Goal: Task Accomplishment & Management: Manage account settings

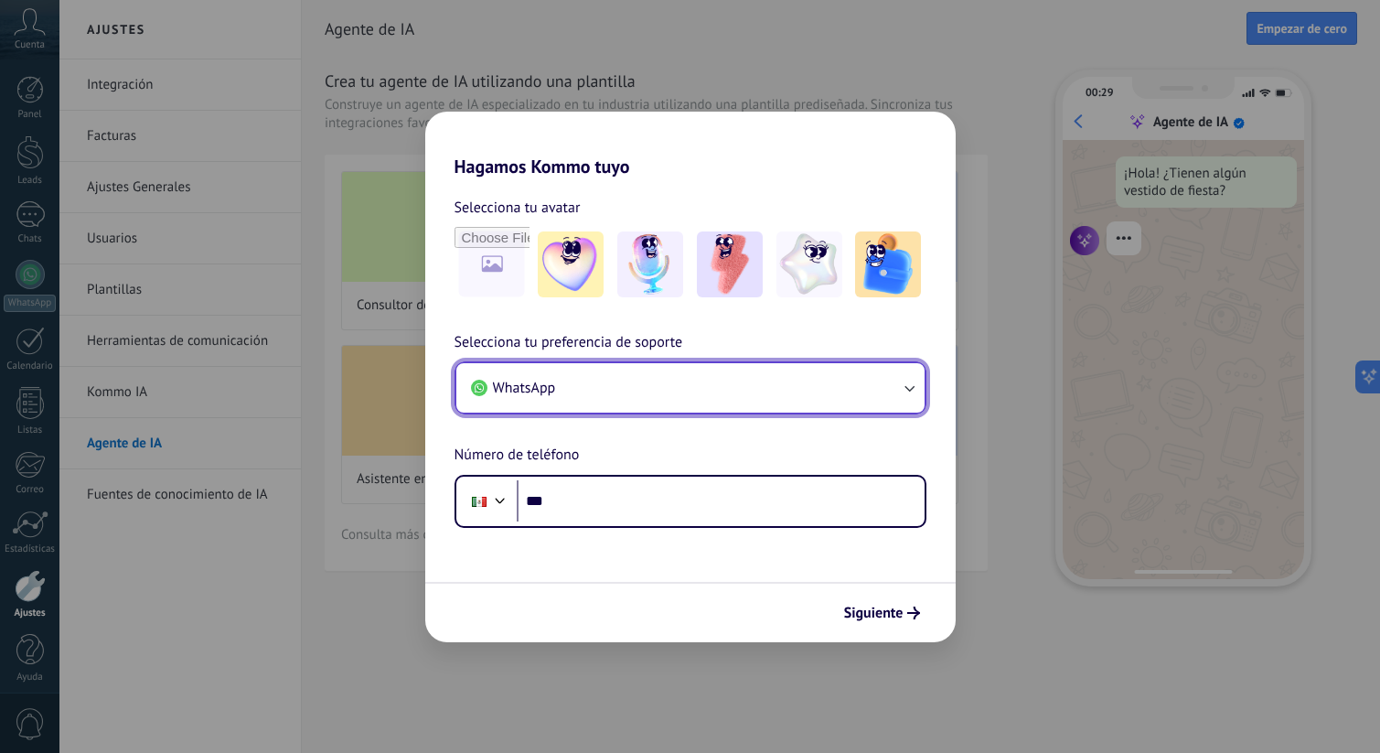
click at [591, 384] on button "WhatsApp" at bounding box center [690, 387] width 468 height 49
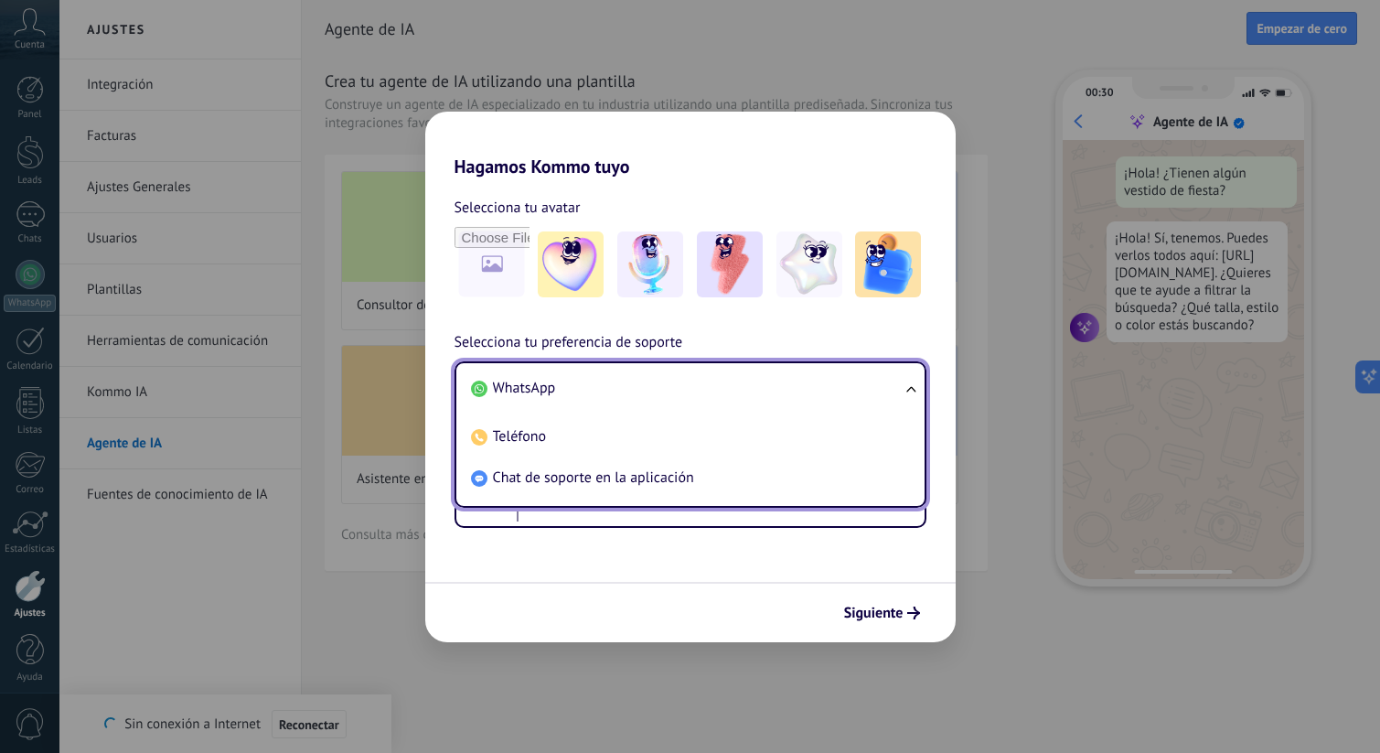
click at [580, 387] on li "WhatsApp" at bounding box center [687, 388] width 446 height 41
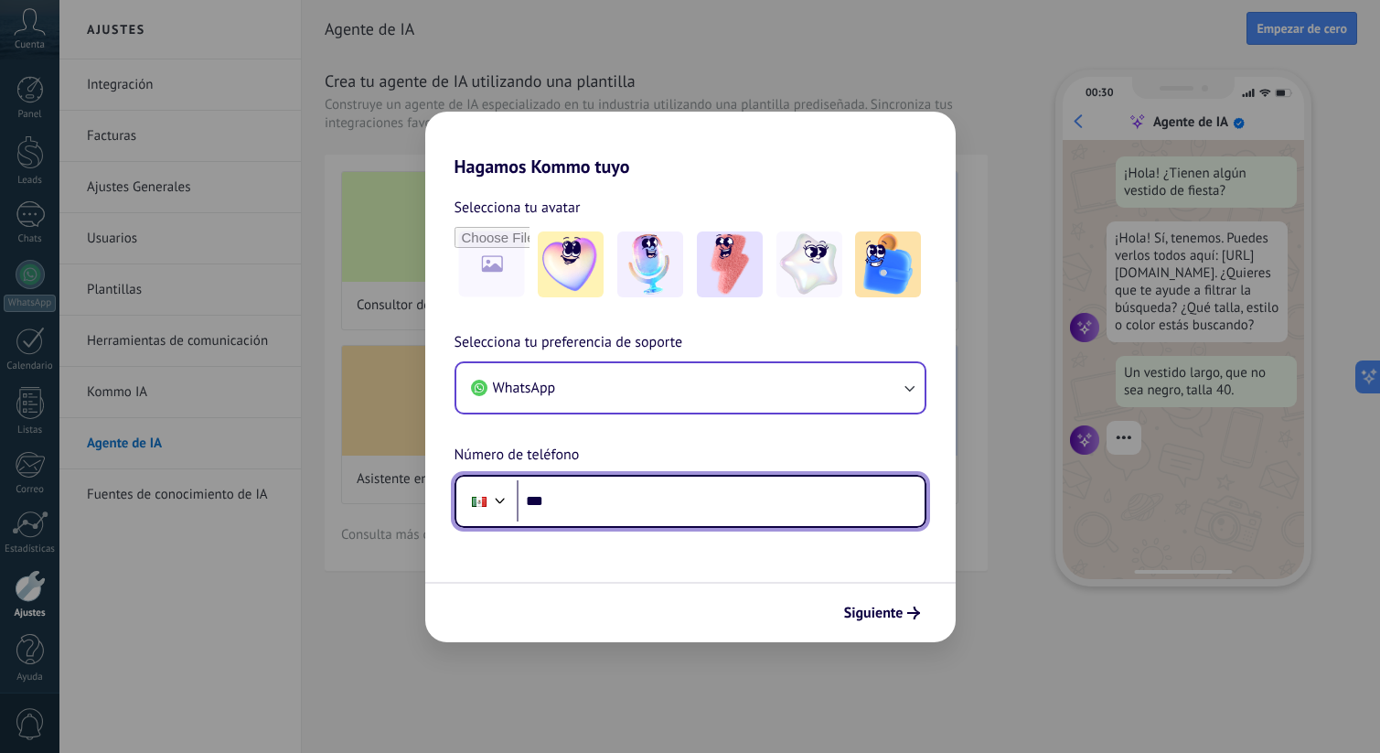
click at [582, 503] on input "***" at bounding box center [721, 501] width 408 height 42
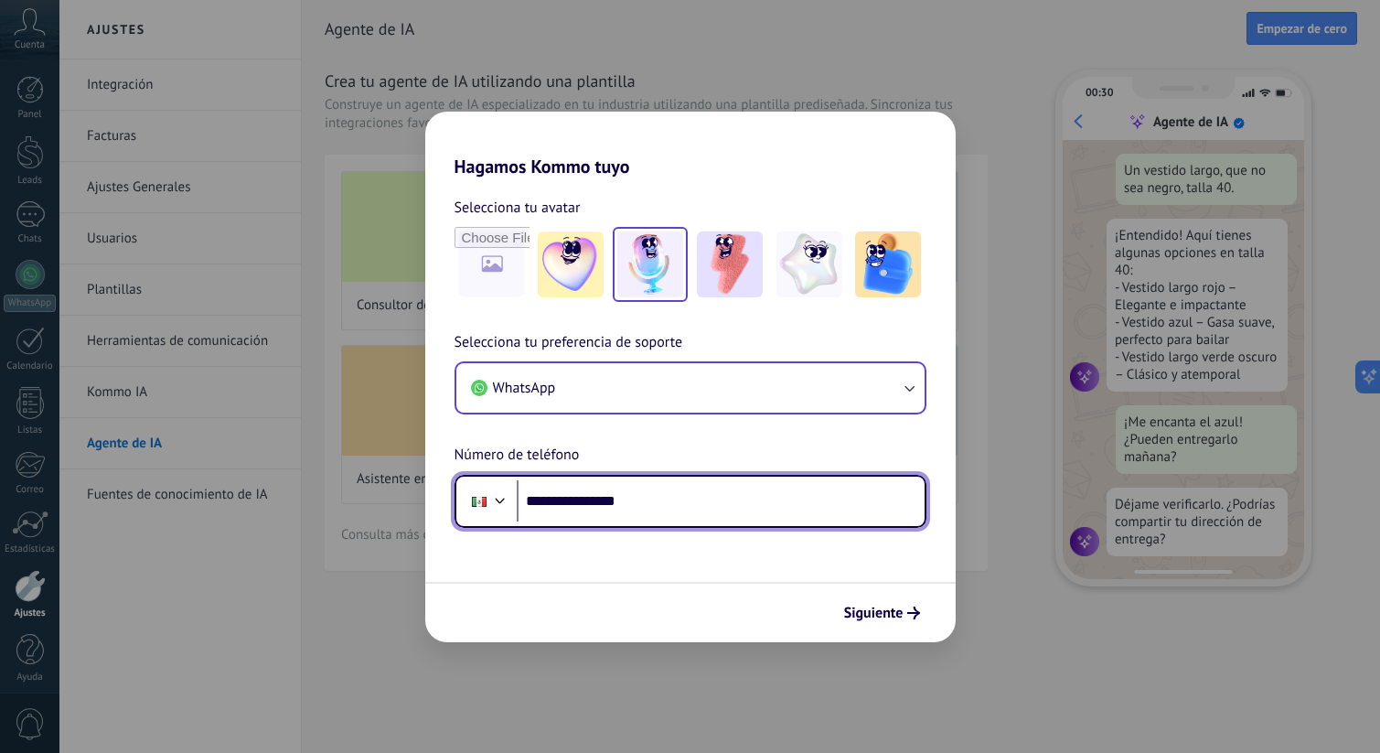
scroll to position [231, 0]
type input "**********"
click at [652, 272] on img at bounding box center [650, 264] width 66 height 66
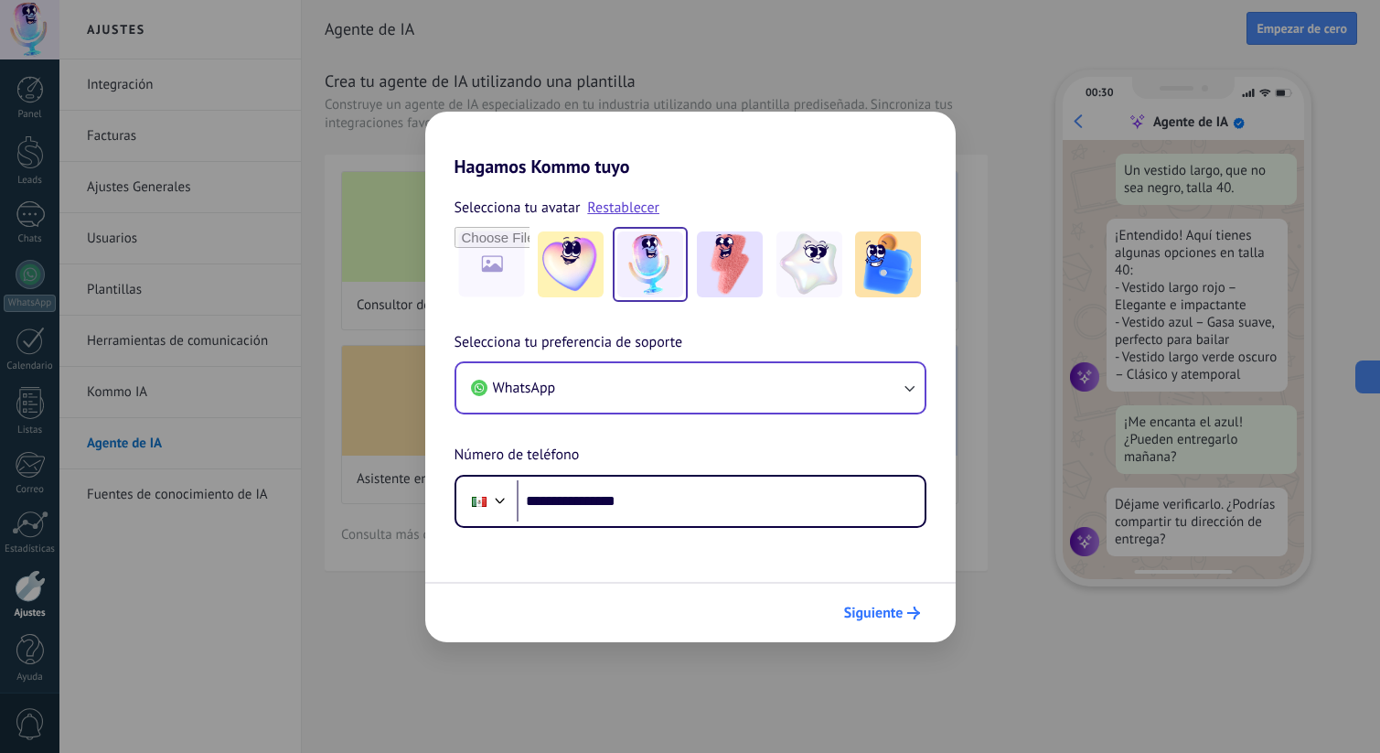
click at [882, 606] on span "Siguiente" at bounding box center [873, 612] width 59 height 13
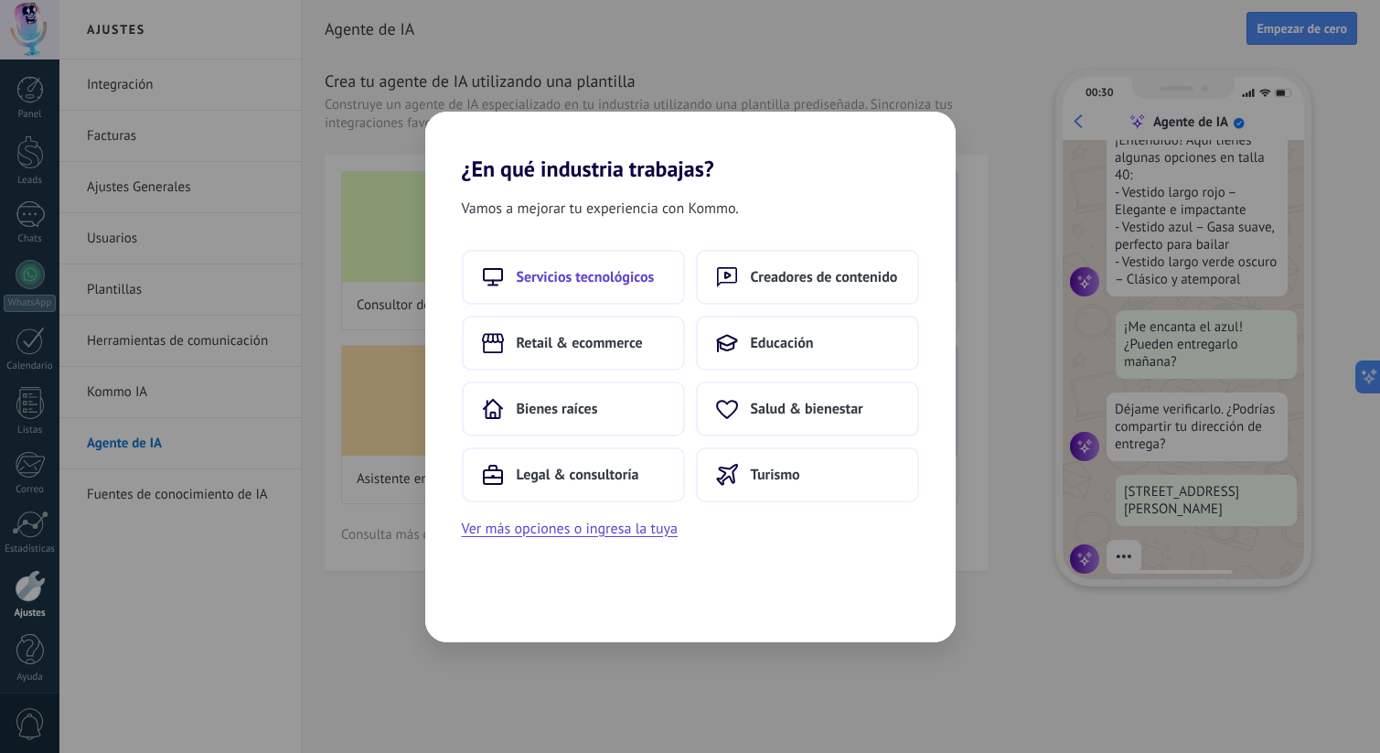
scroll to position [346, 0]
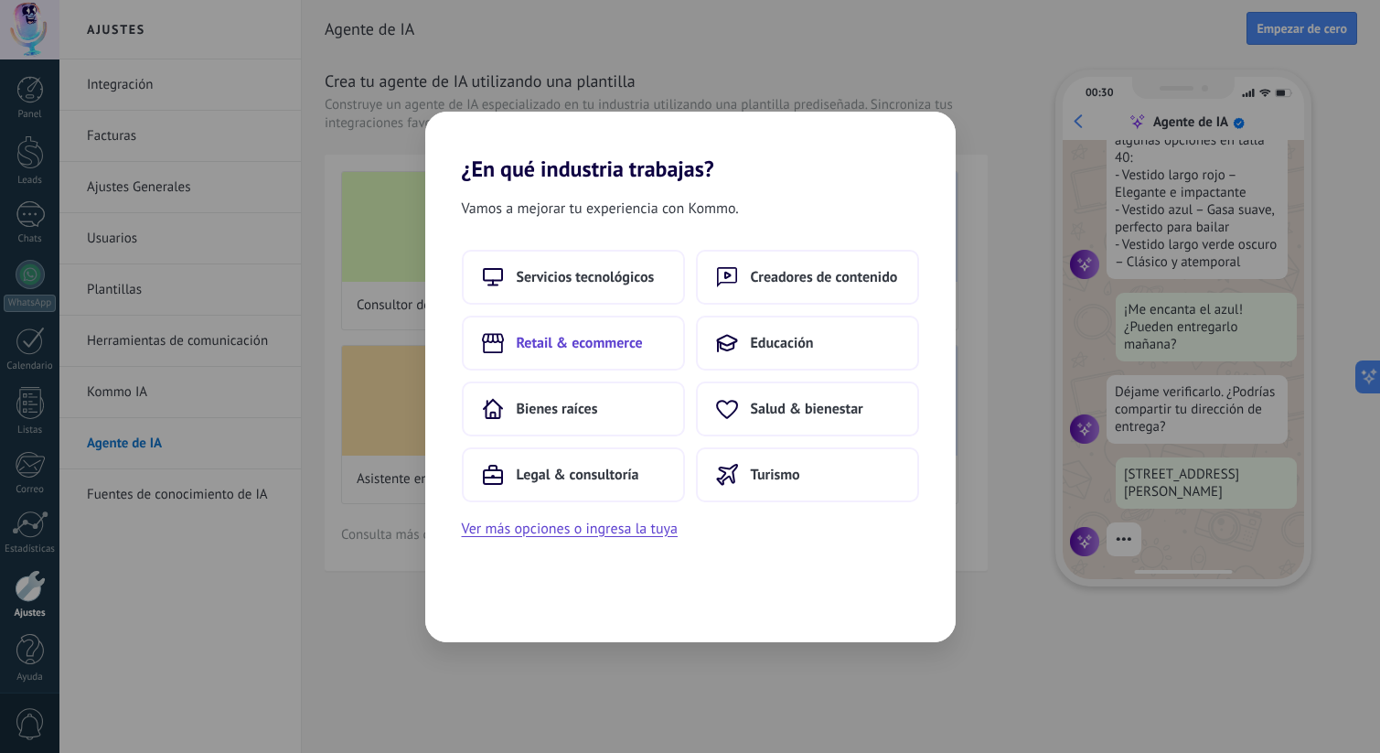
click at [629, 328] on button "Retail & ecommerce" at bounding box center [573, 342] width 223 height 55
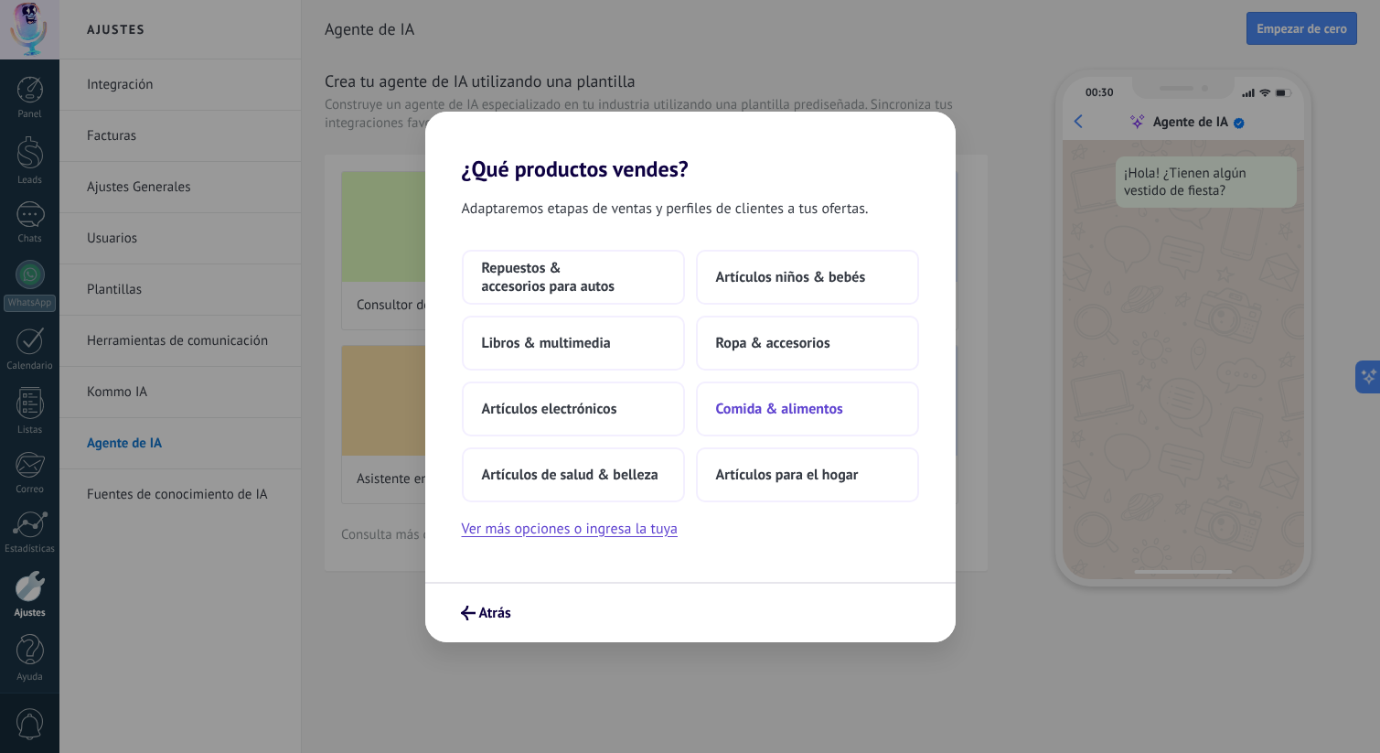
scroll to position [0, 0]
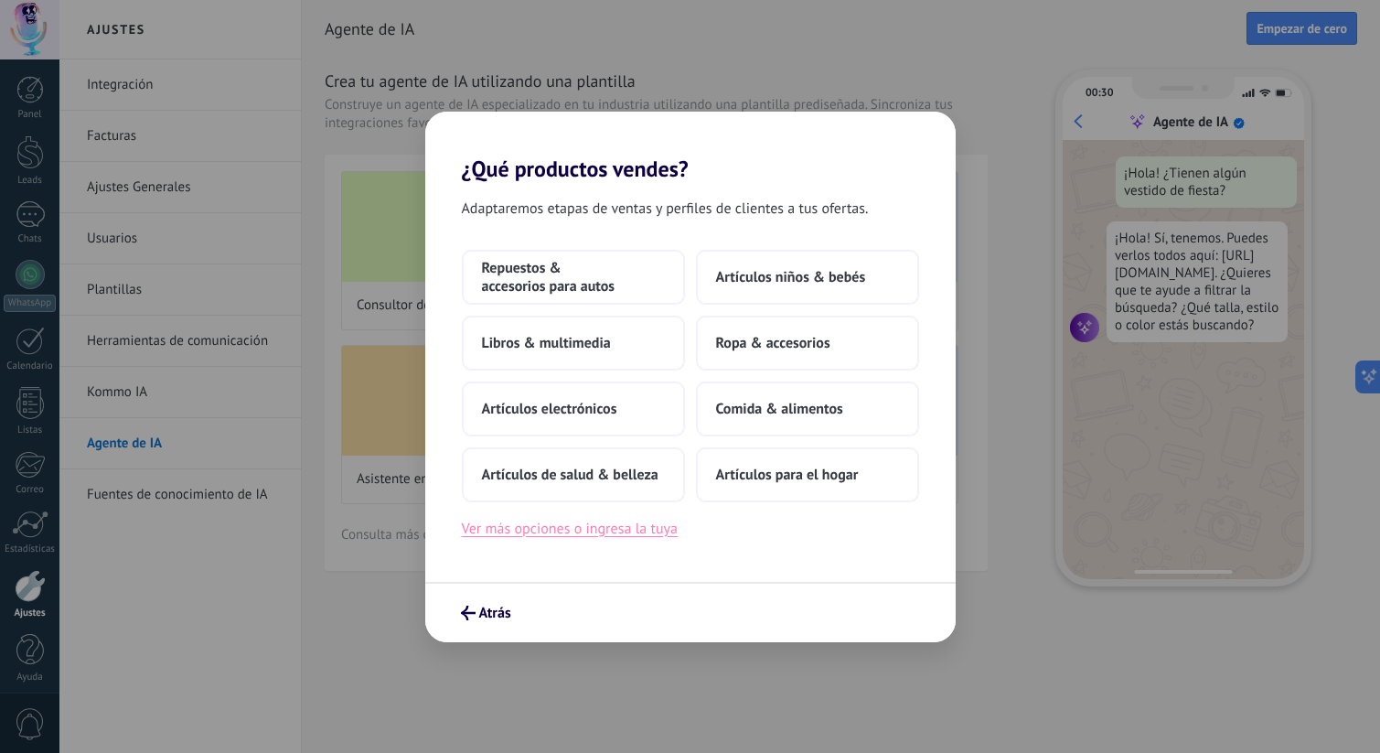
click at [636, 525] on button "Ver más opciones o ingresa la tuya" at bounding box center [570, 529] width 216 height 24
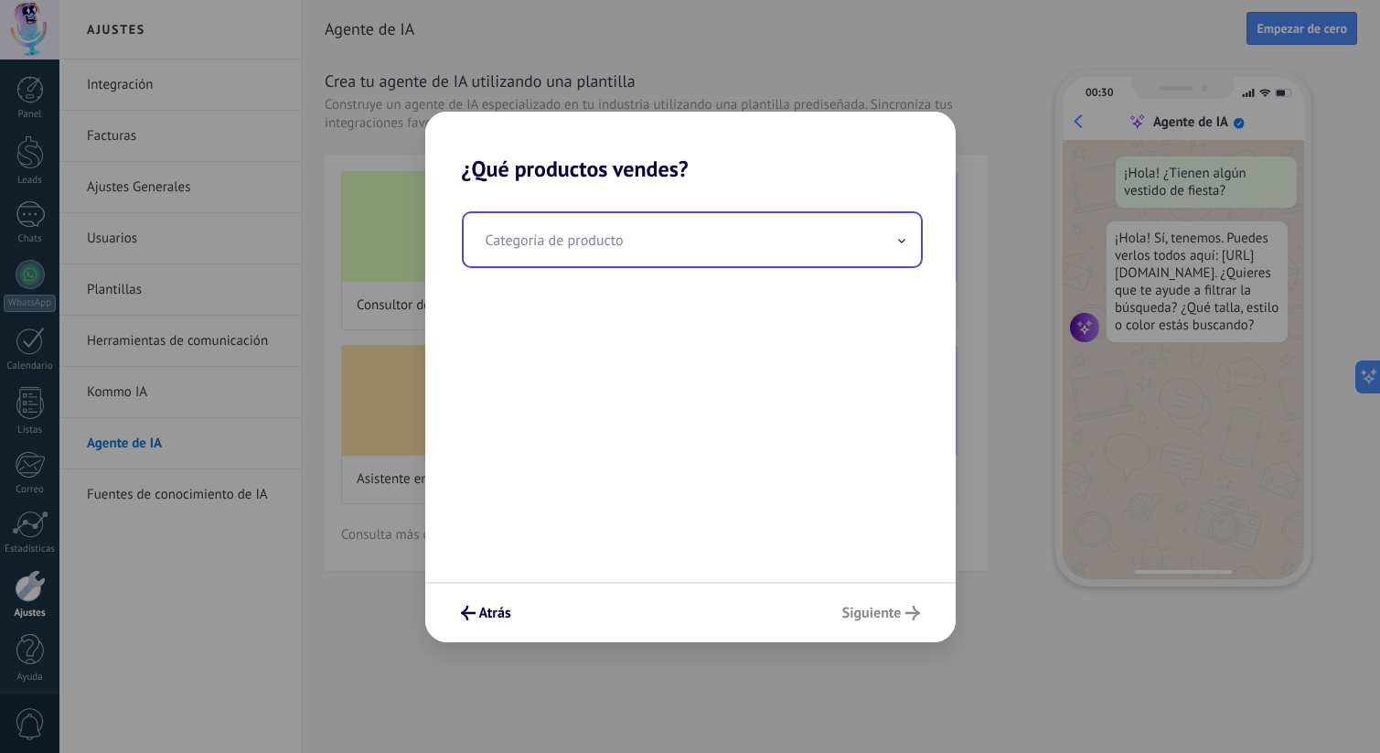
click at [635, 213] on input "text" at bounding box center [692, 239] width 457 height 53
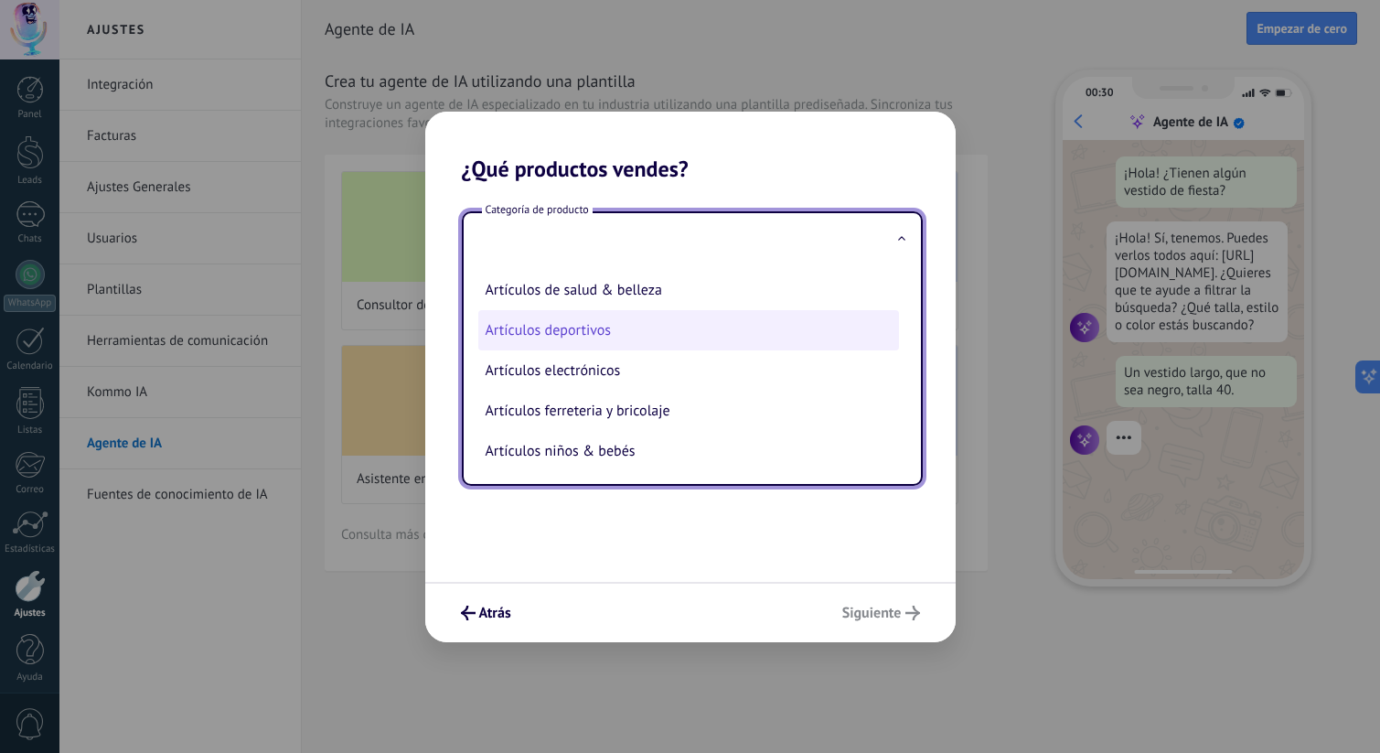
click at [645, 333] on li "Artículos deportivos" at bounding box center [688, 330] width 421 height 40
type input "**********"
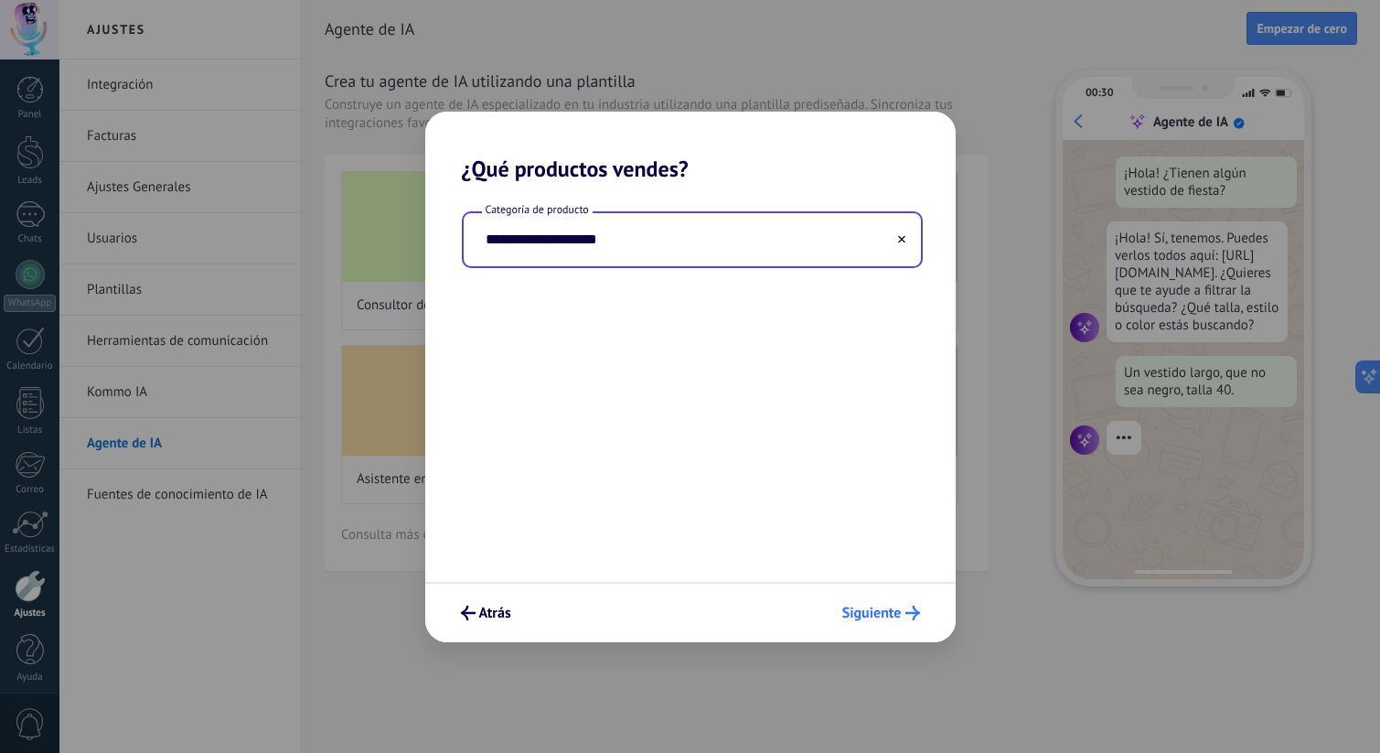
click at [885, 606] on span "Siguiente" at bounding box center [871, 612] width 59 height 13
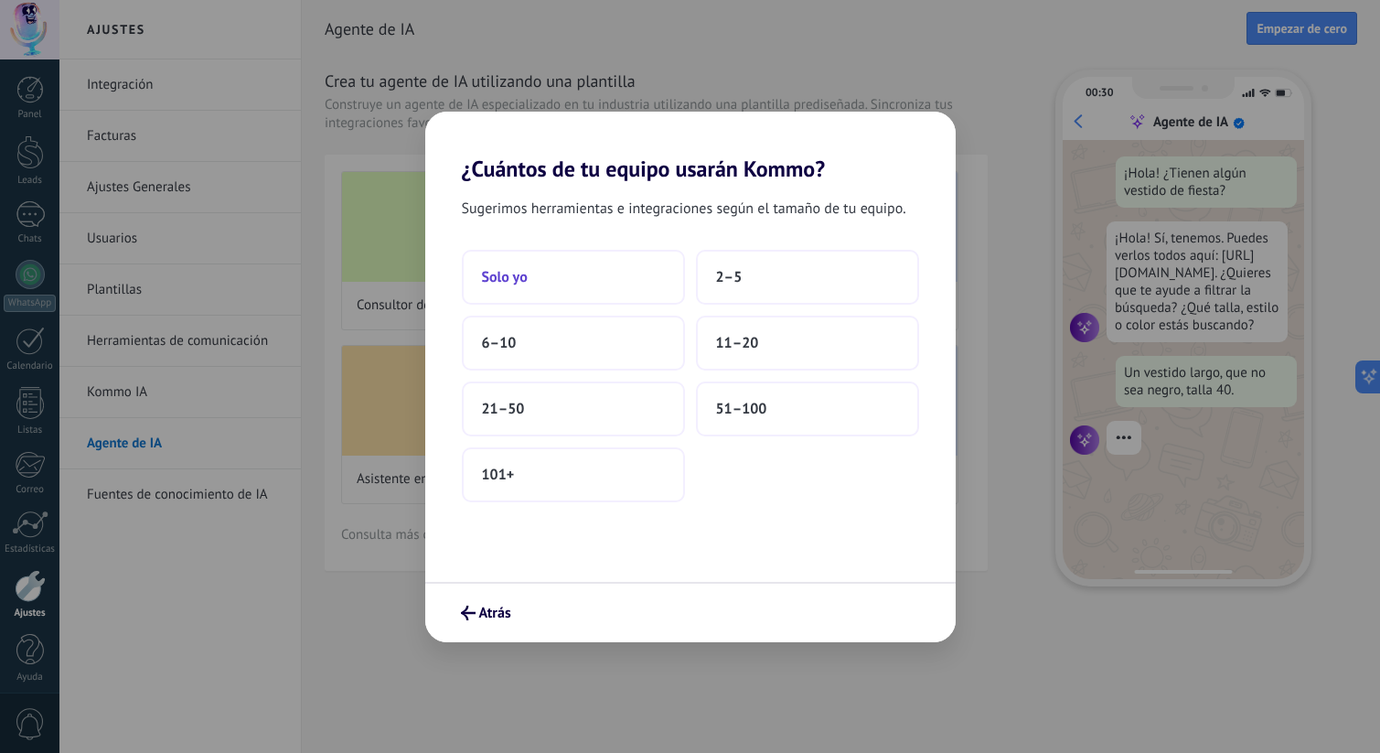
click at [642, 283] on button "Solo yo" at bounding box center [573, 277] width 223 height 55
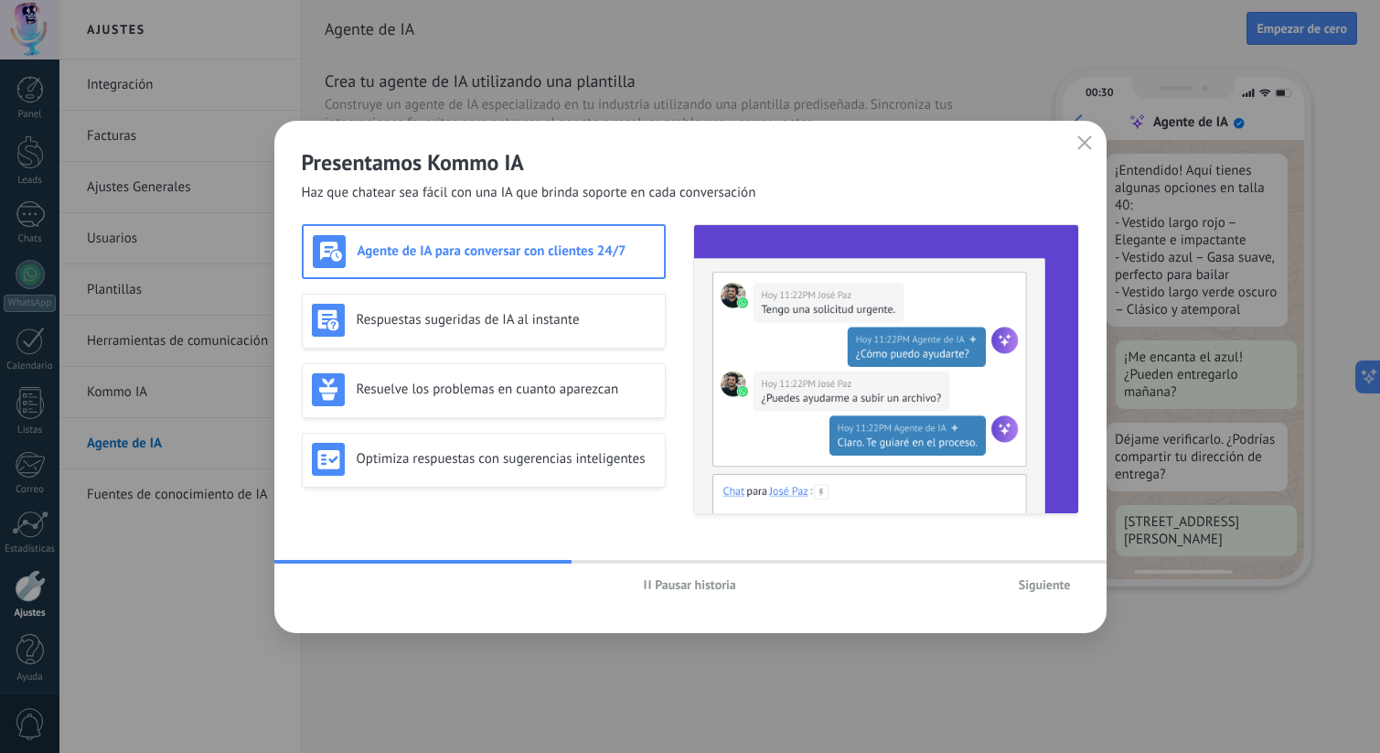
scroll to position [346, 0]
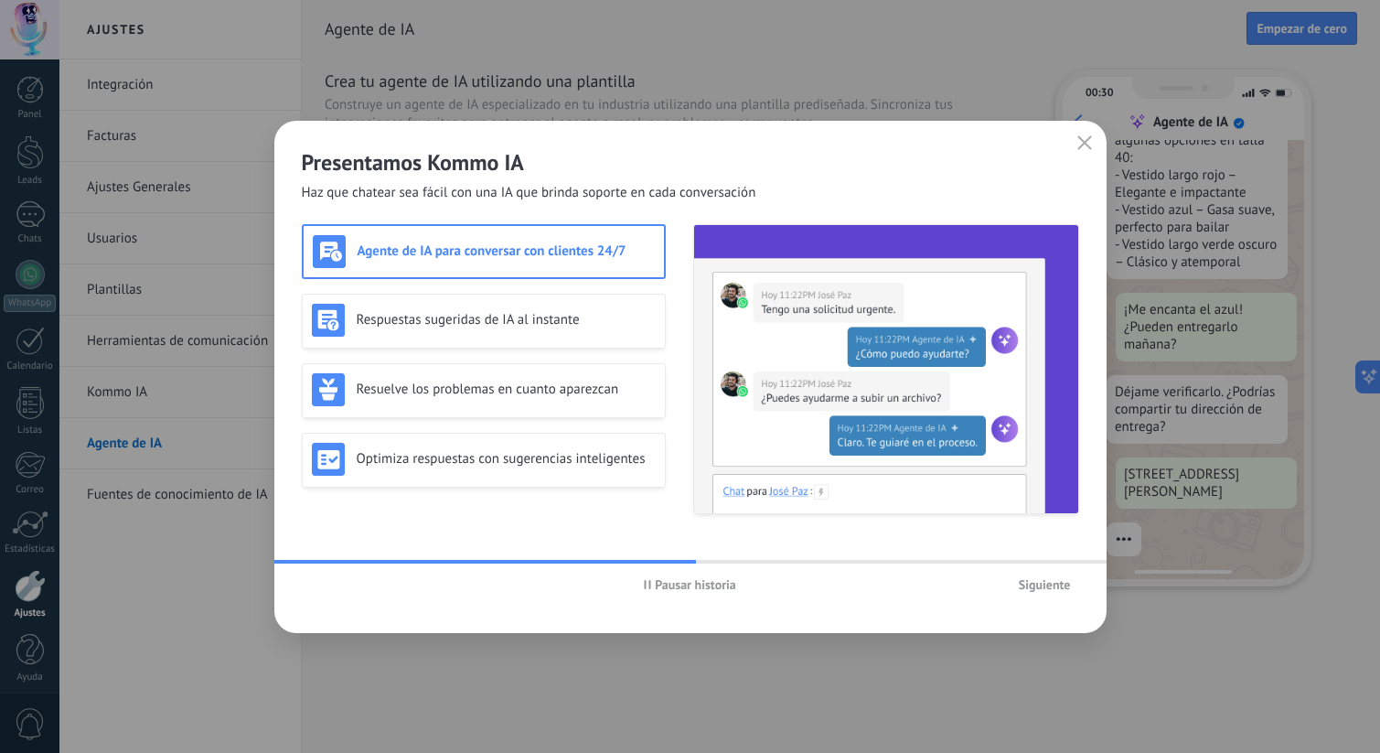
click at [554, 256] on h3 "Agente de IA para conversar con clientes 24/7" at bounding box center [506, 250] width 297 height 17
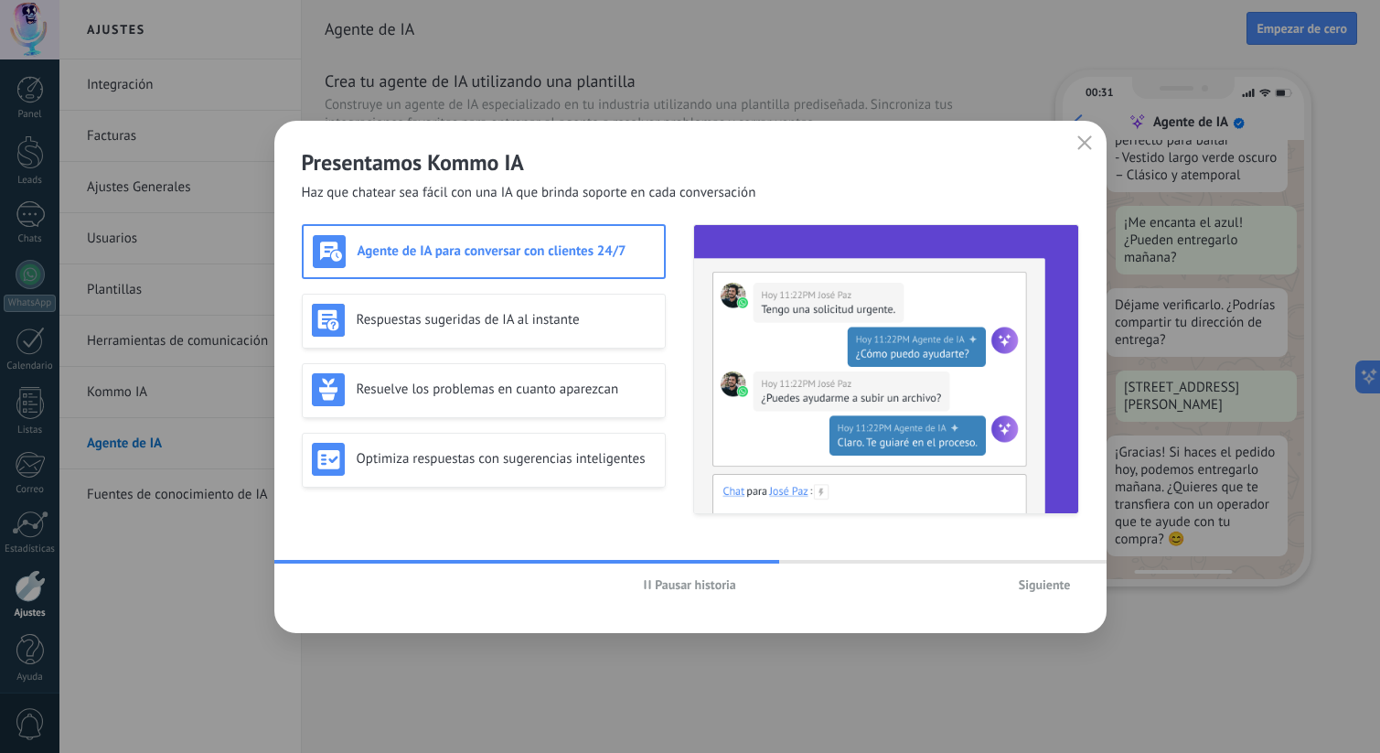
scroll to position [483, 0]
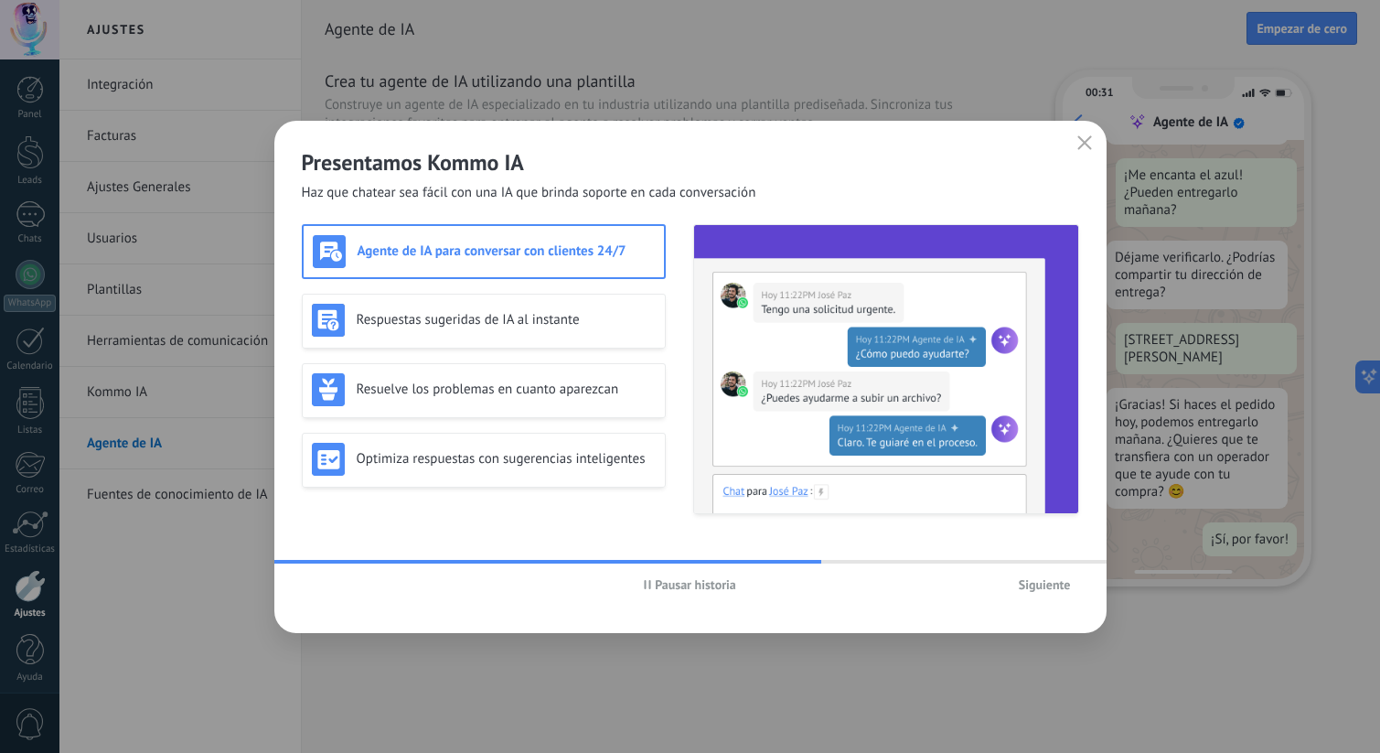
click at [596, 262] on div "Agente de IA para conversar con clientes 24/7" at bounding box center [484, 251] width 342 height 33
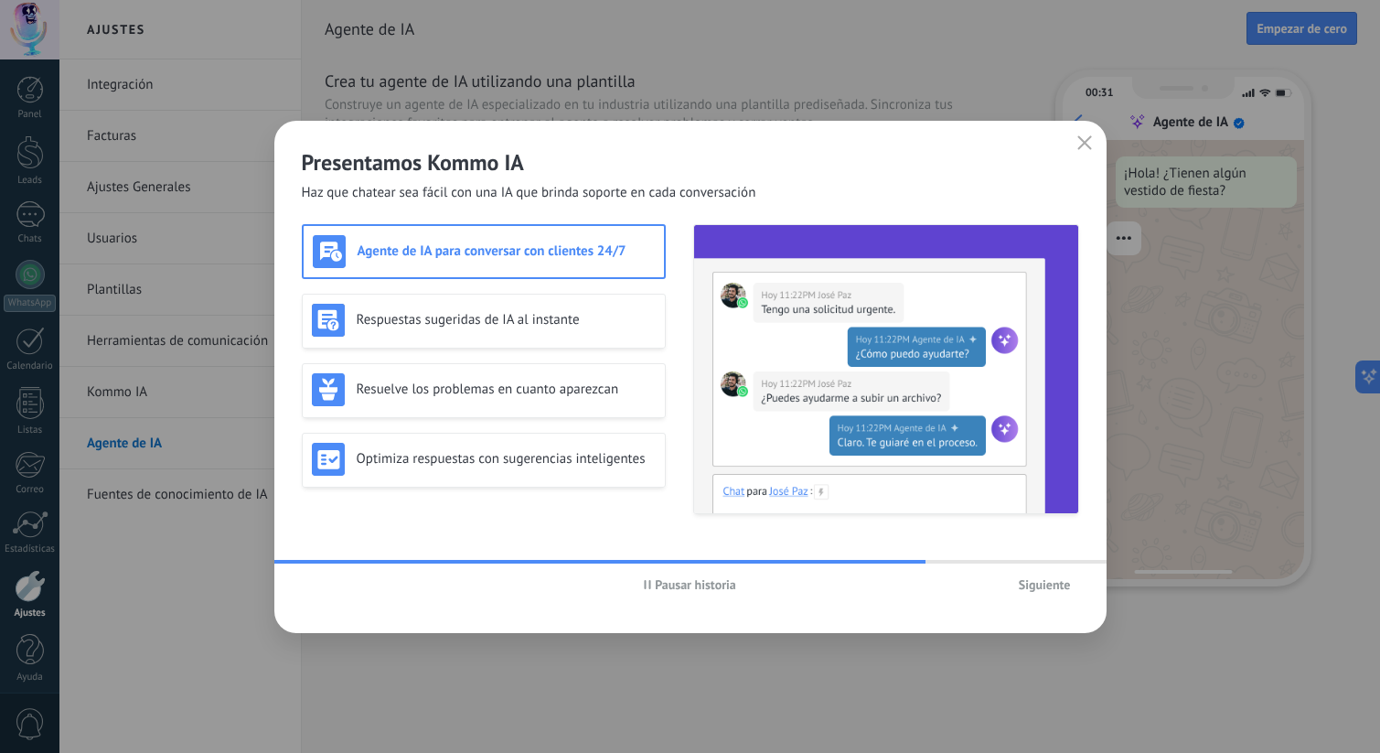
click at [656, 584] on span "Pausar historia" at bounding box center [695, 584] width 81 height 13
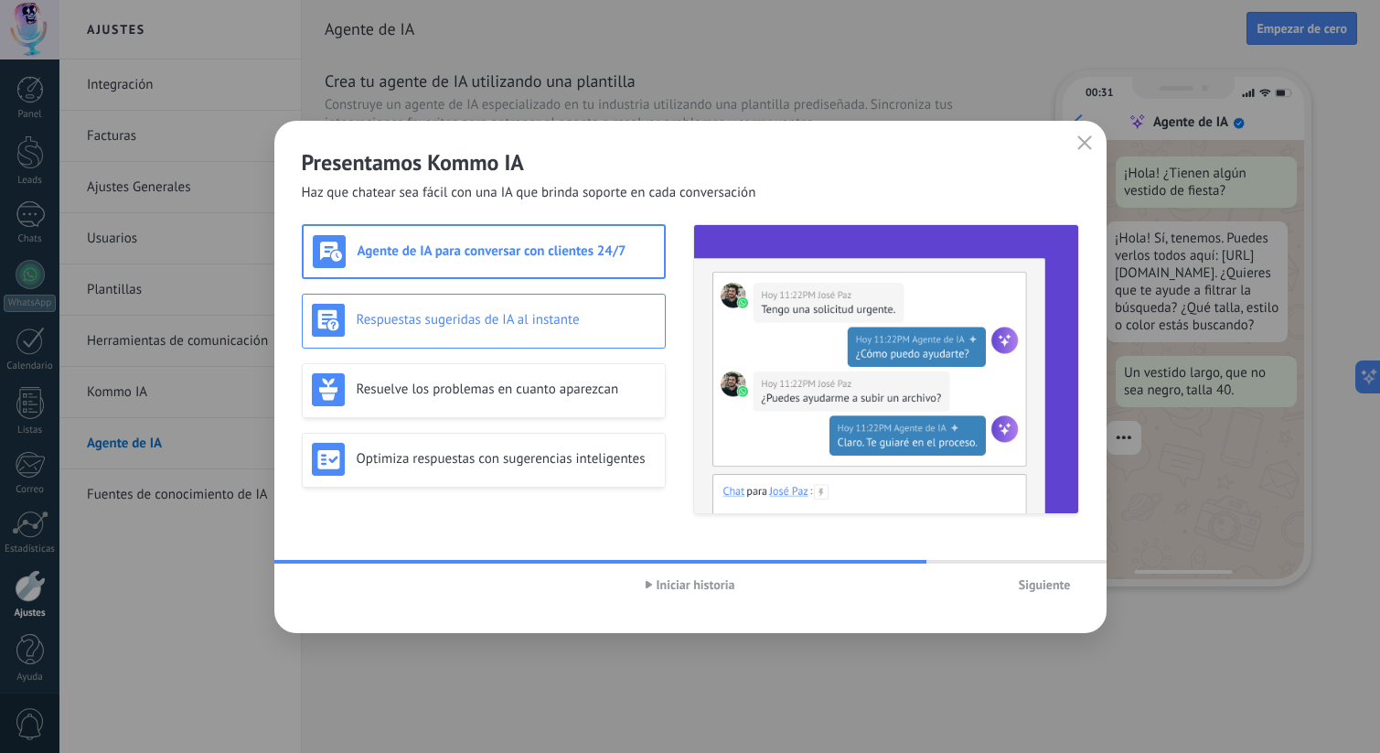
click at [546, 313] on h3 "Respuestas sugeridas de IA al instante" at bounding box center [506, 319] width 299 height 17
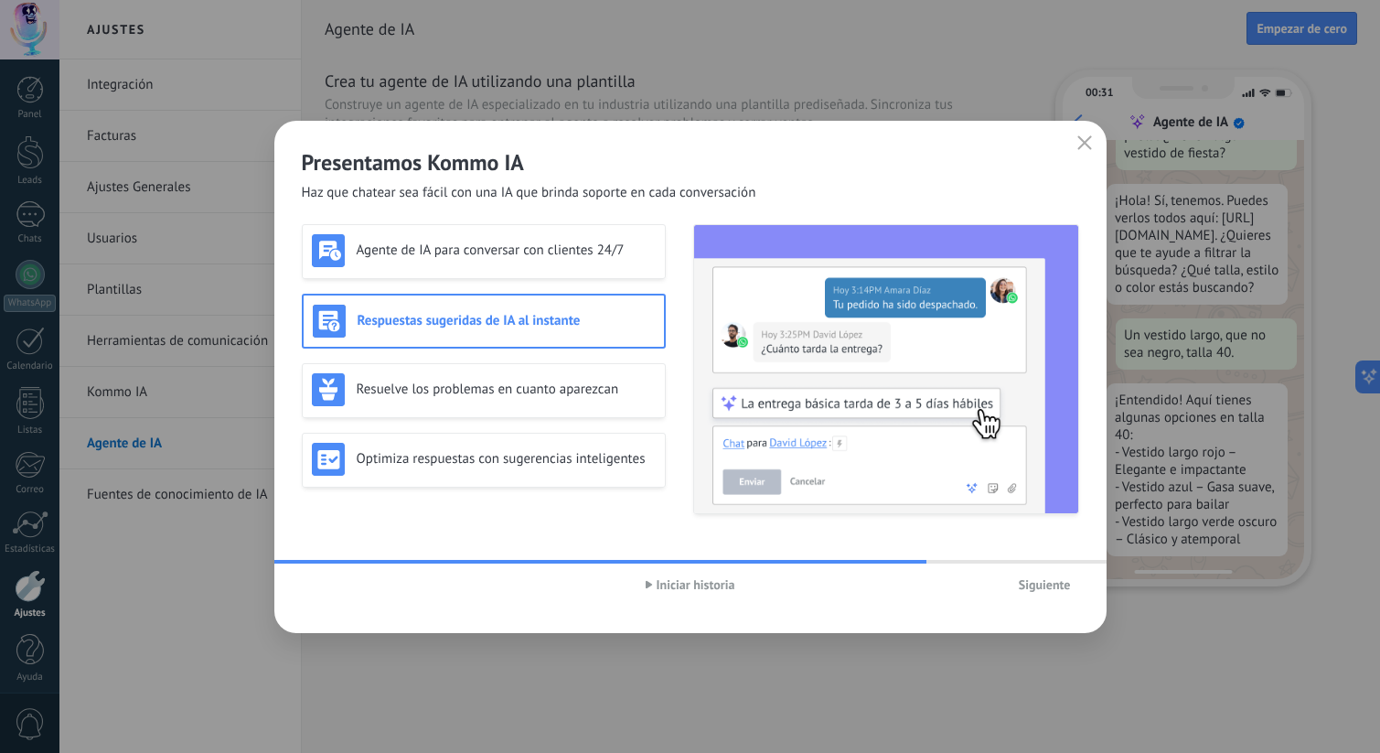
scroll to position [64, 0]
click at [526, 464] on h3 "Optimiza respuestas con sugerencias inteligentes" at bounding box center [506, 458] width 299 height 17
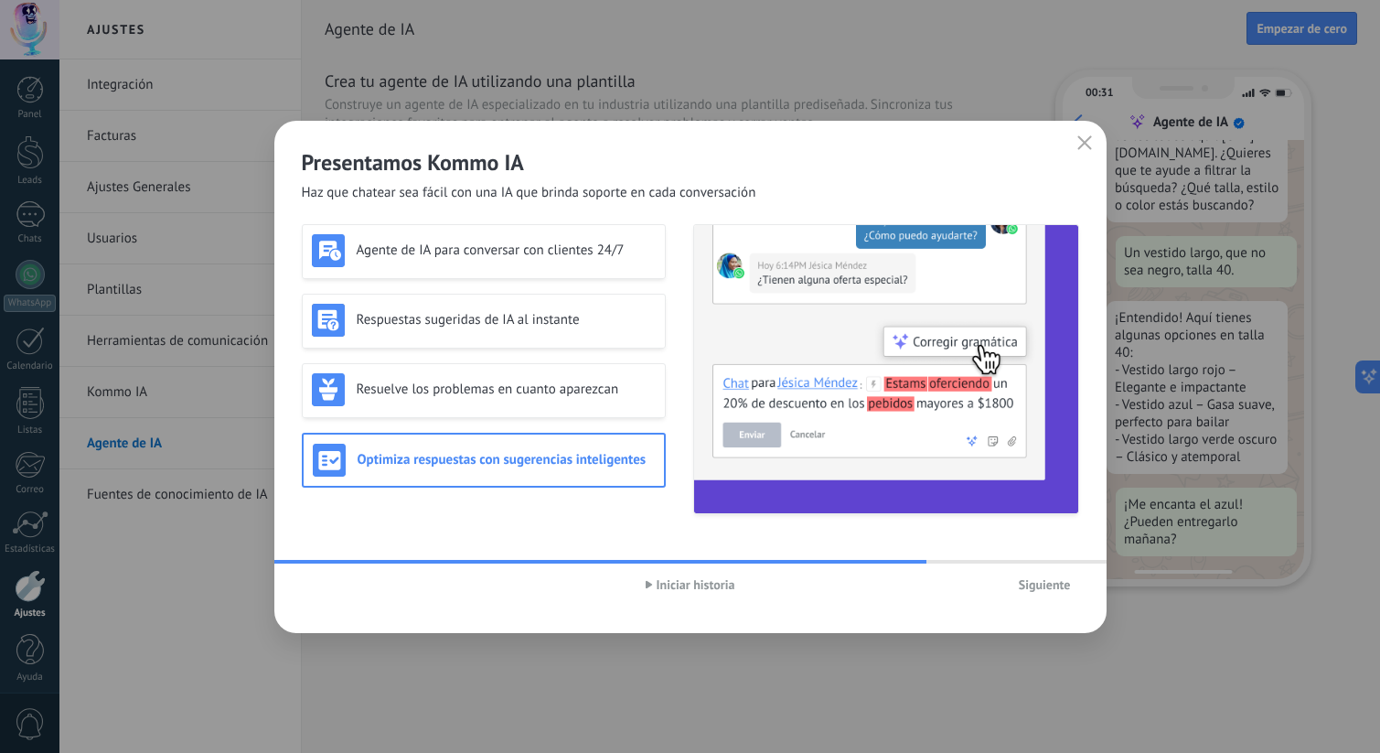
scroll to position [196, 0]
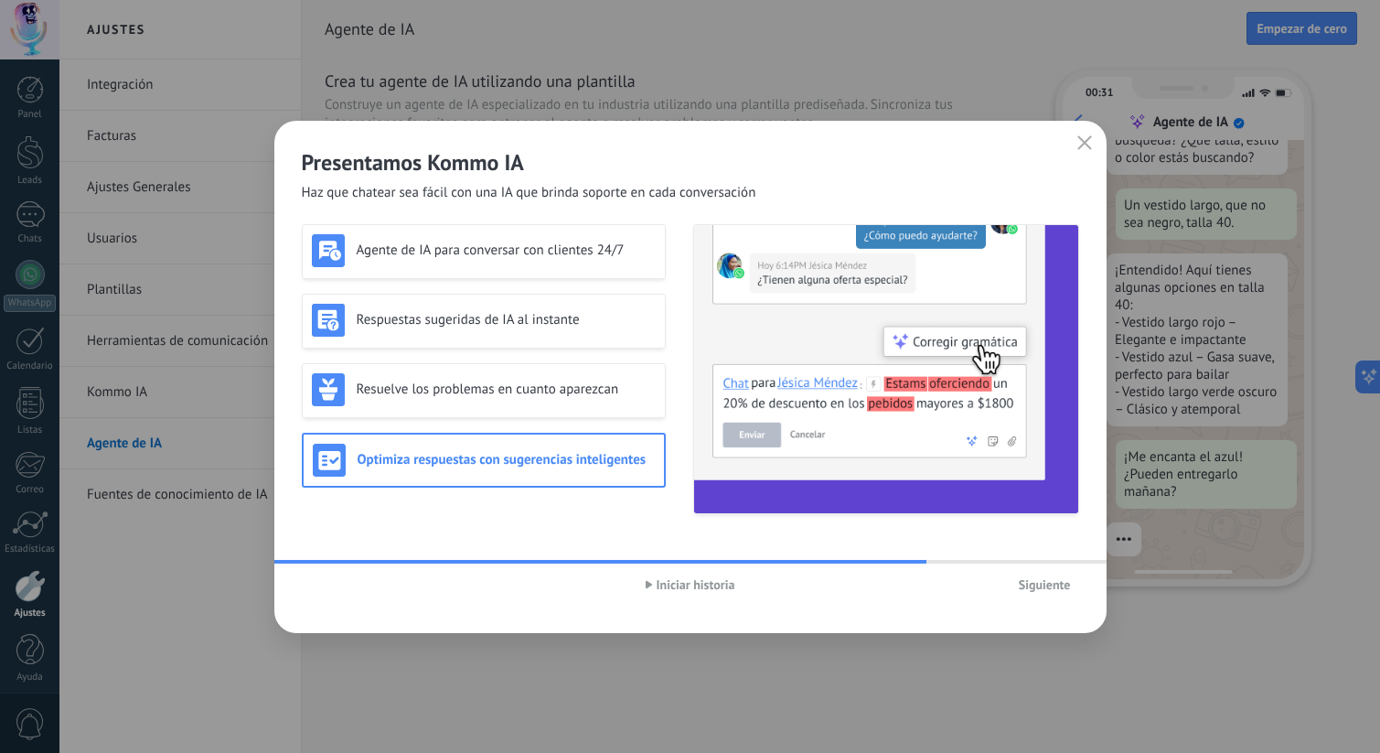
click at [1052, 583] on span "Siguiente" at bounding box center [1045, 584] width 52 height 13
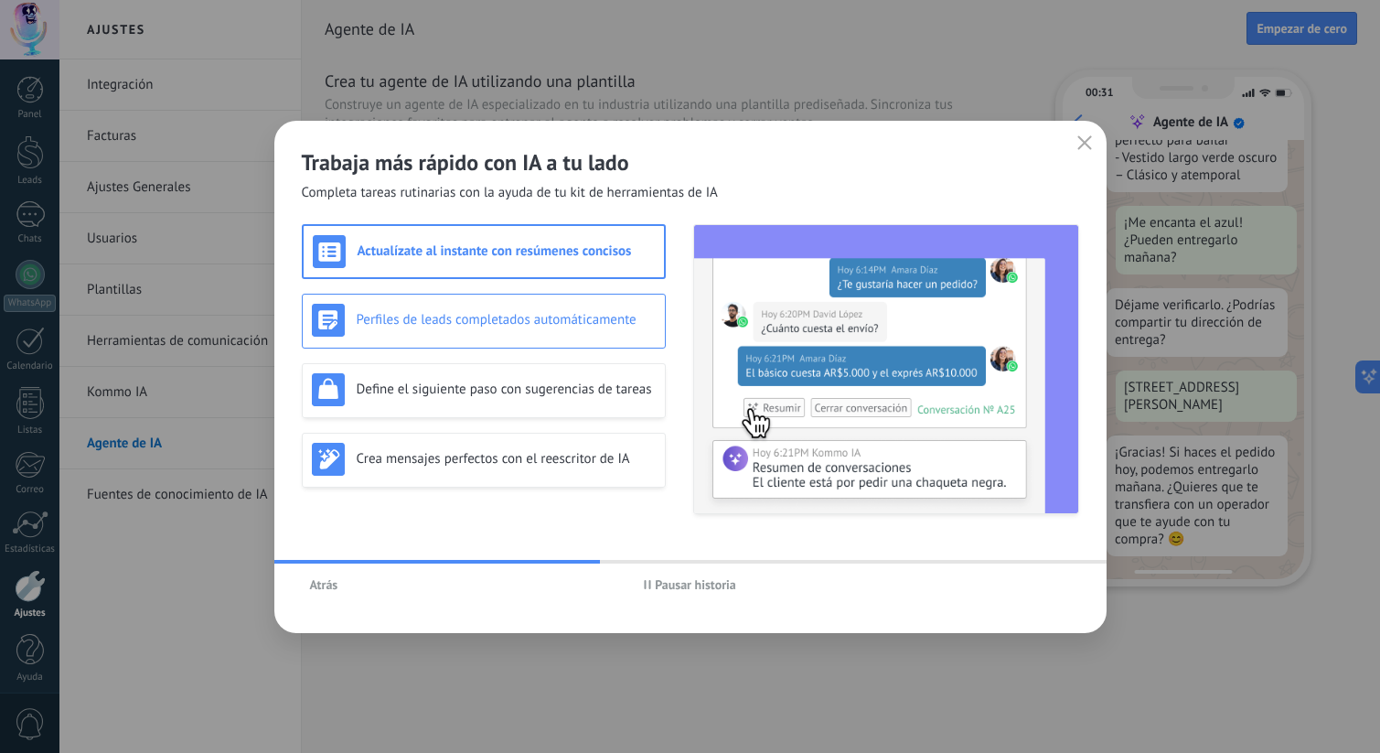
scroll to position [435, 0]
click at [540, 315] on h3 "Perfiles de leads completados automáticamente" at bounding box center [506, 319] width 299 height 17
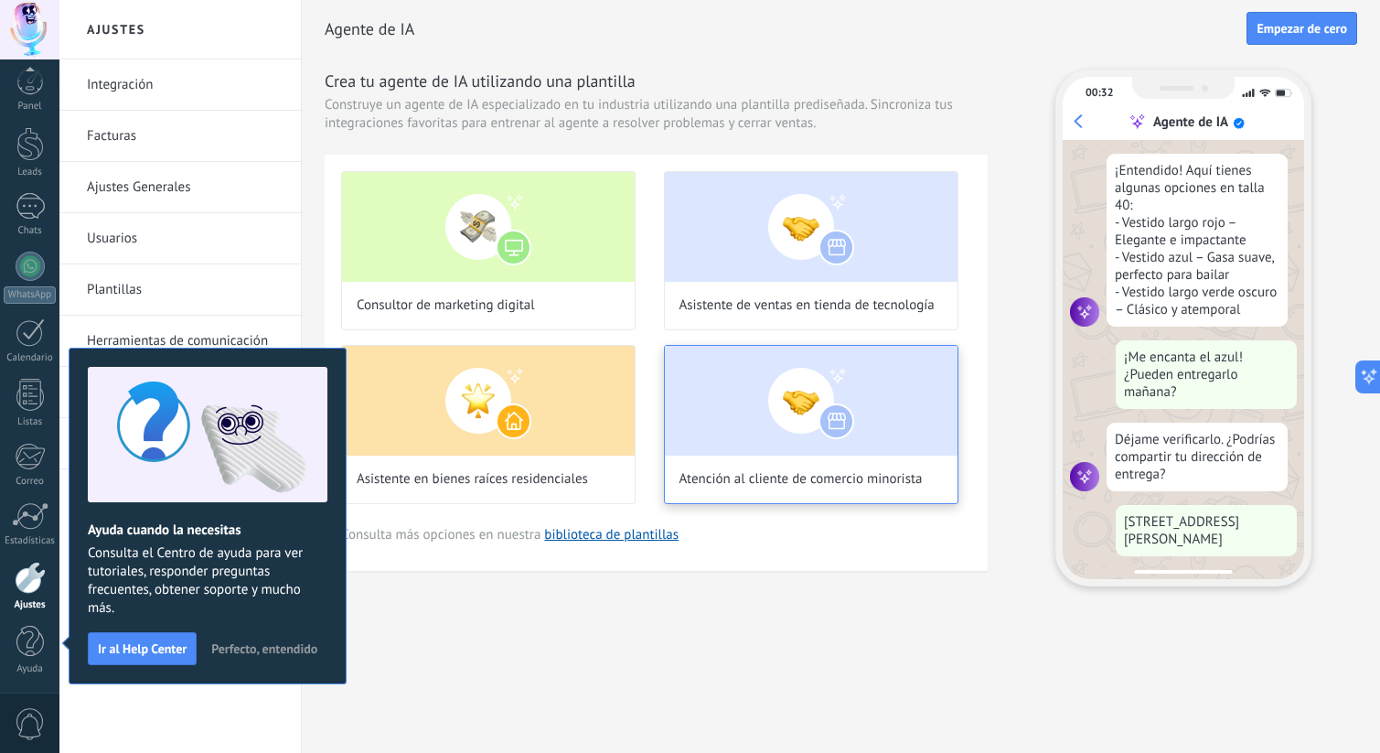
scroll to position [346, 0]
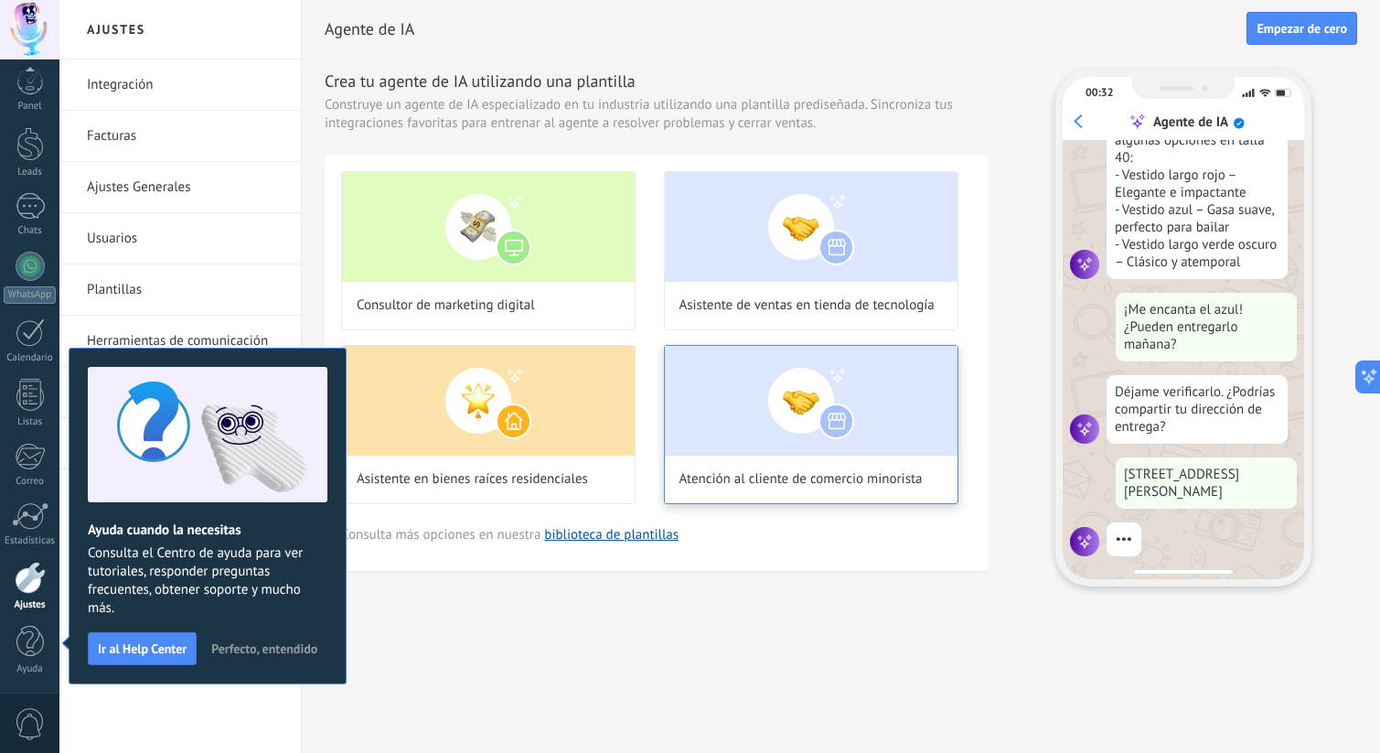
click at [717, 390] on img at bounding box center [811, 401] width 293 height 110
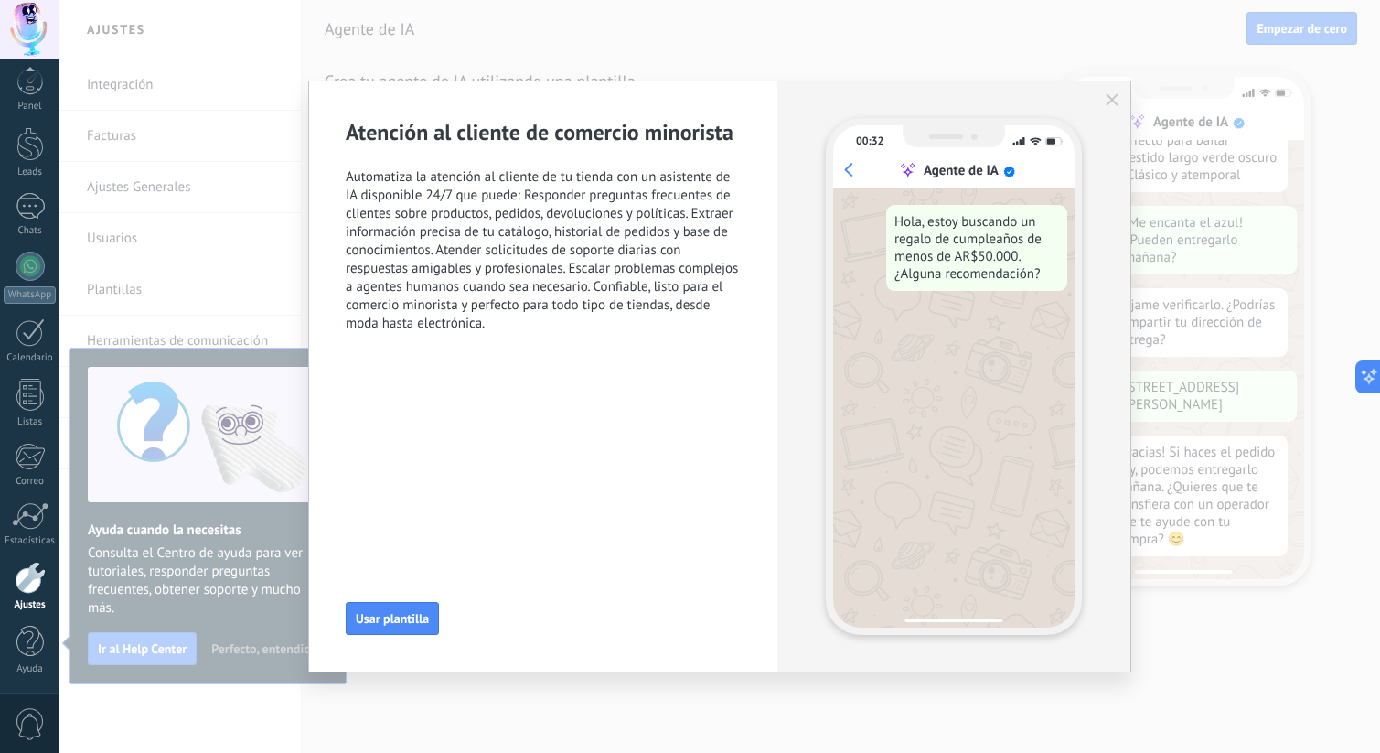
scroll to position [435, 0]
click at [418, 616] on span "Usar plantilla" at bounding box center [392, 618] width 73 height 13
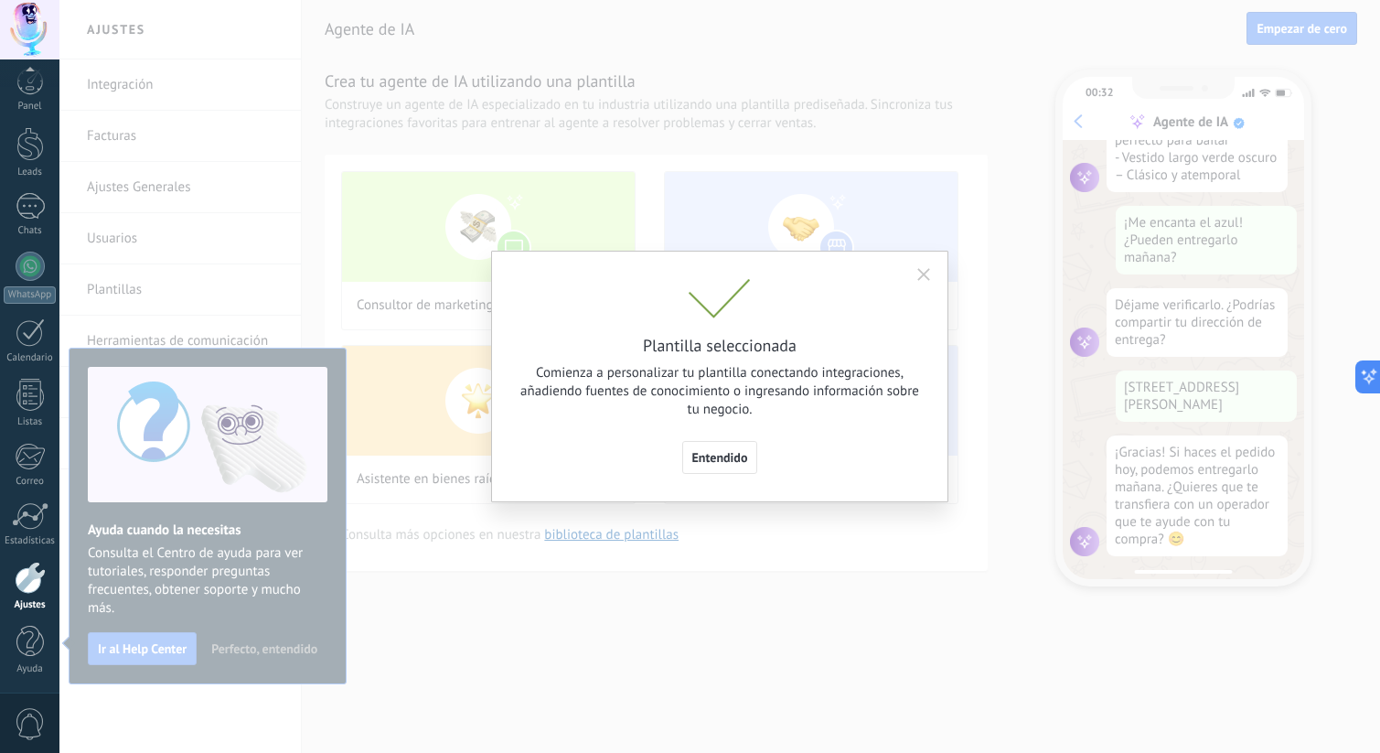
scroll to position [483, 0]
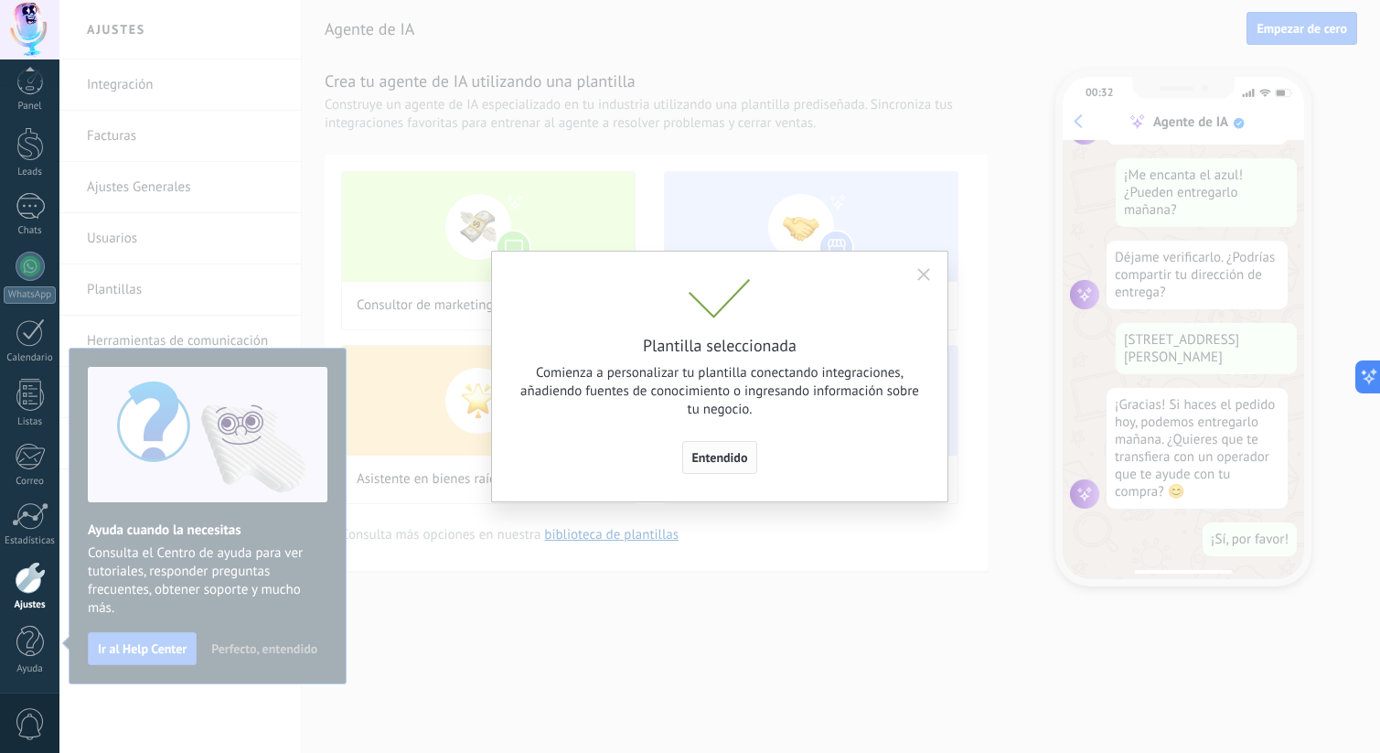
click at [721, 444] on button "Entendido" at bounding box center [720, 457] width 76 height 33
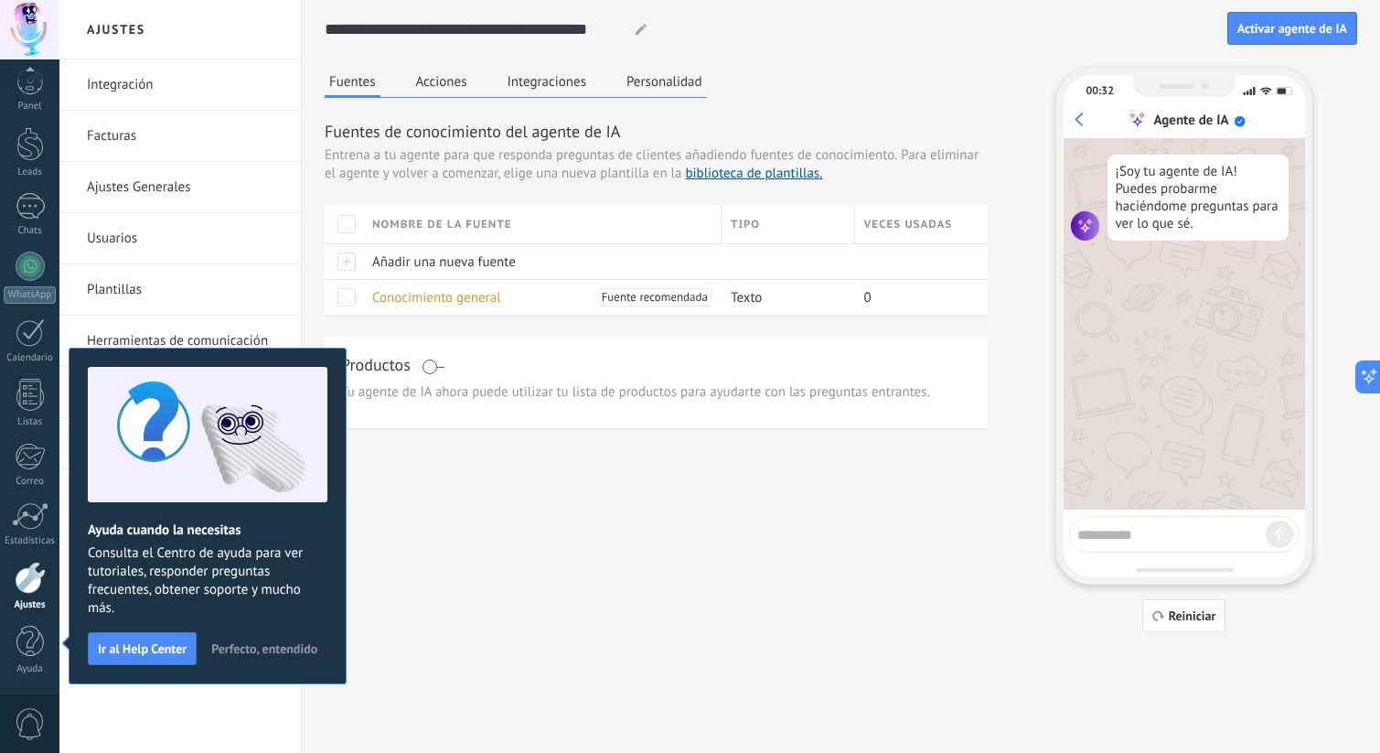
click at [259, 650] on span "Perfecto, entendido" at bounding box center [264, 648] width 106 height 13
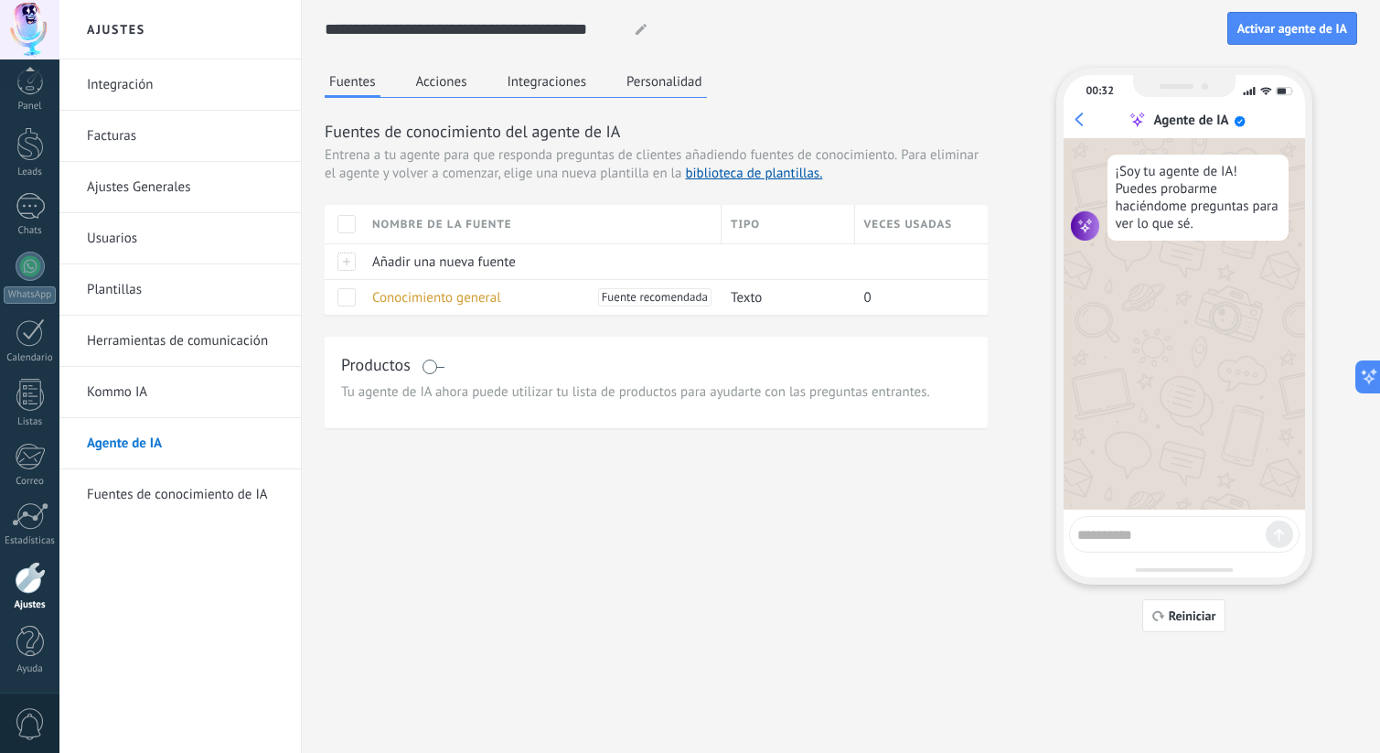
click at [32, 726] on span "0" at bounding box center [30, 724] width 31 height 32
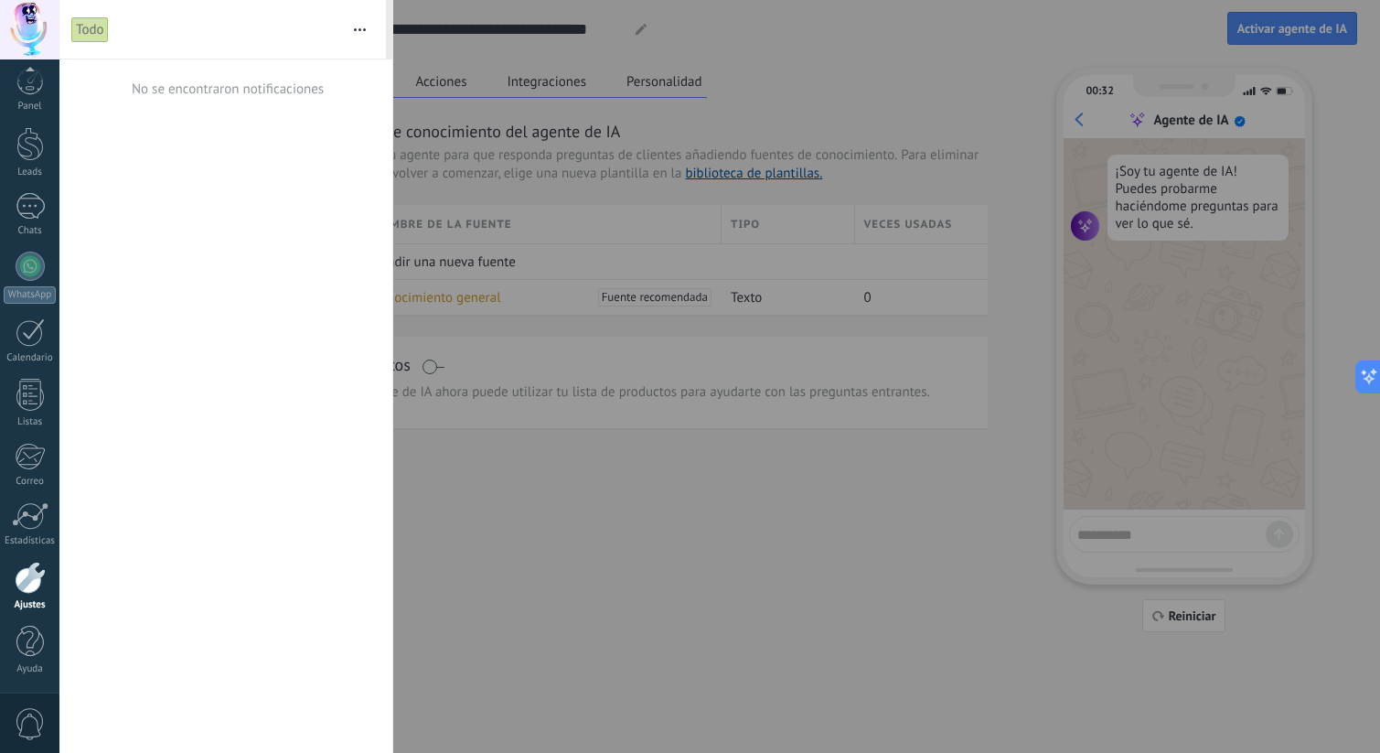
scroll to position [3, 0]
click at [30, 13] on div at bounding box center [29, 29] width 59 height 59
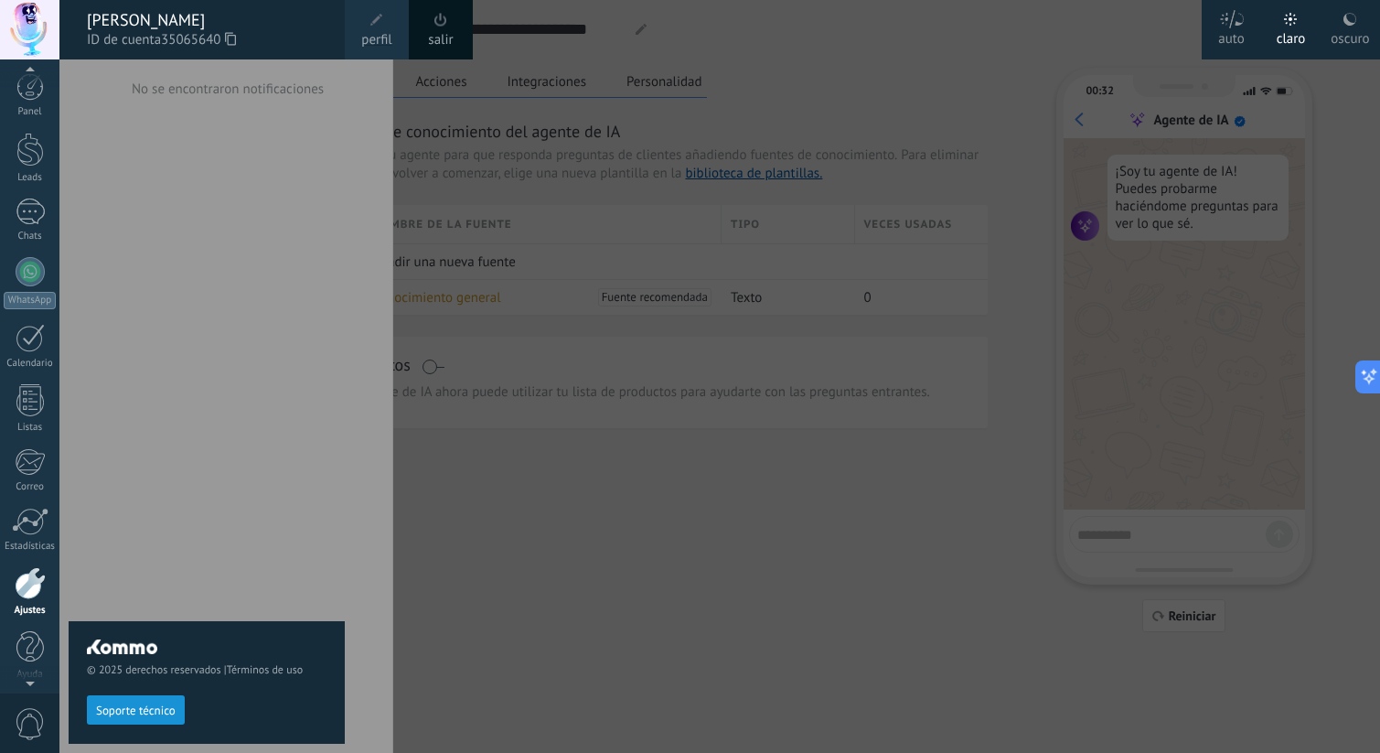
click at [152, 27] on div "[PERSON_NAME]" at bounding box center [207, 20] width 240 height 20
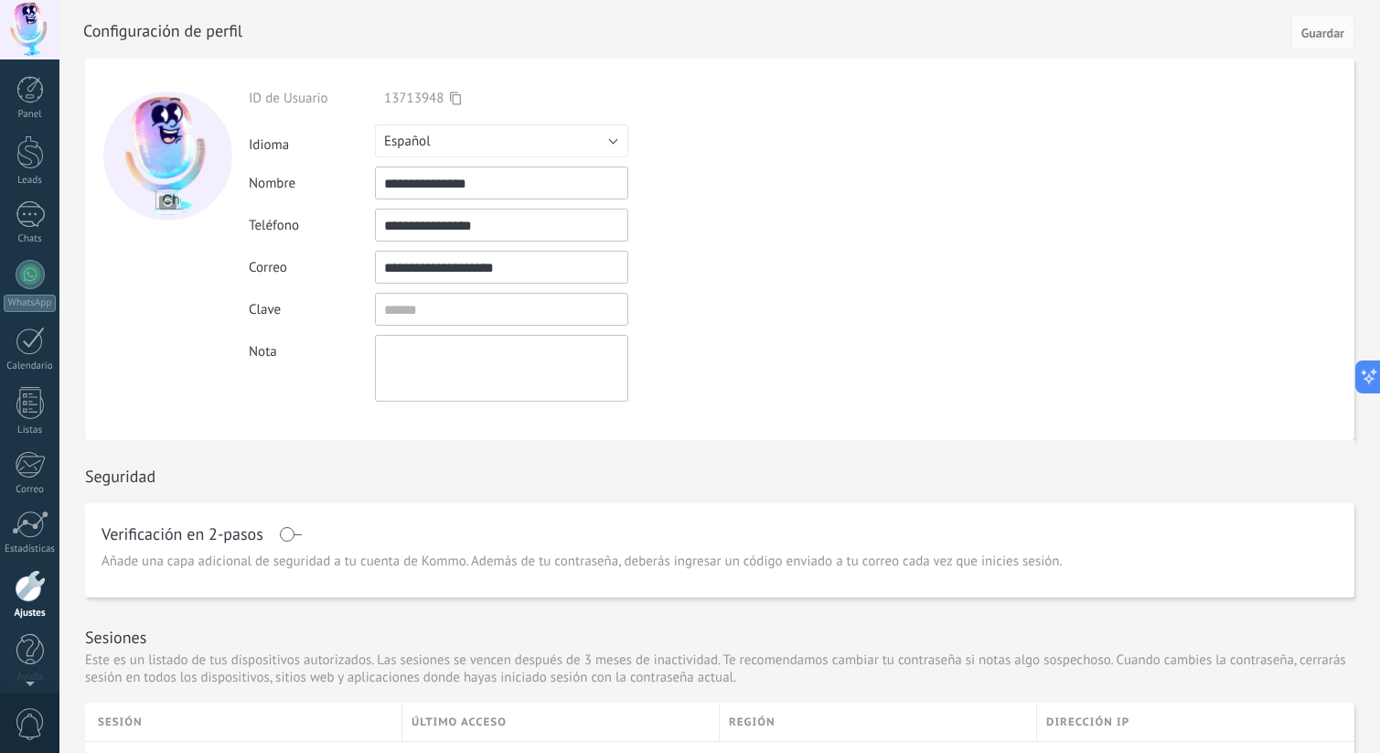
click at [35, 79] on div at bounding box center [29, 89] width 27 height 27
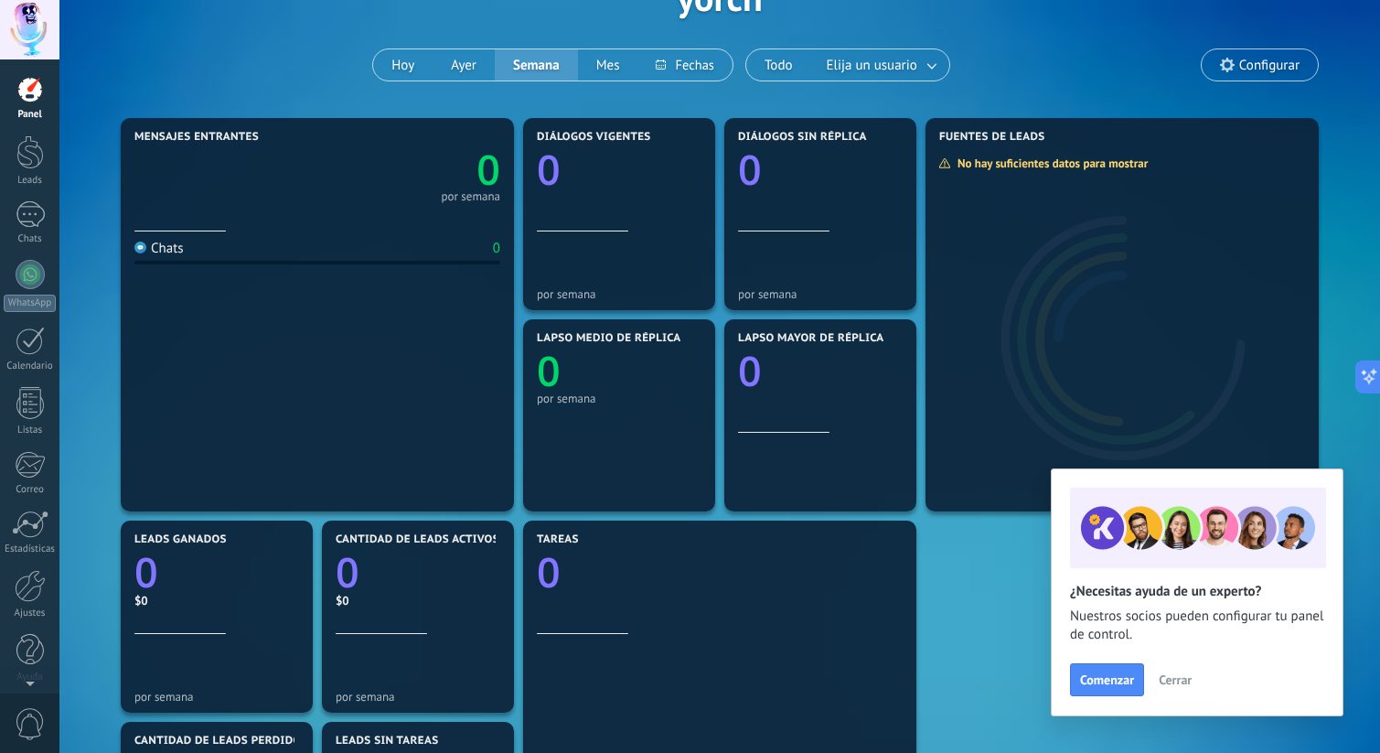
scroll to position [123, 0]
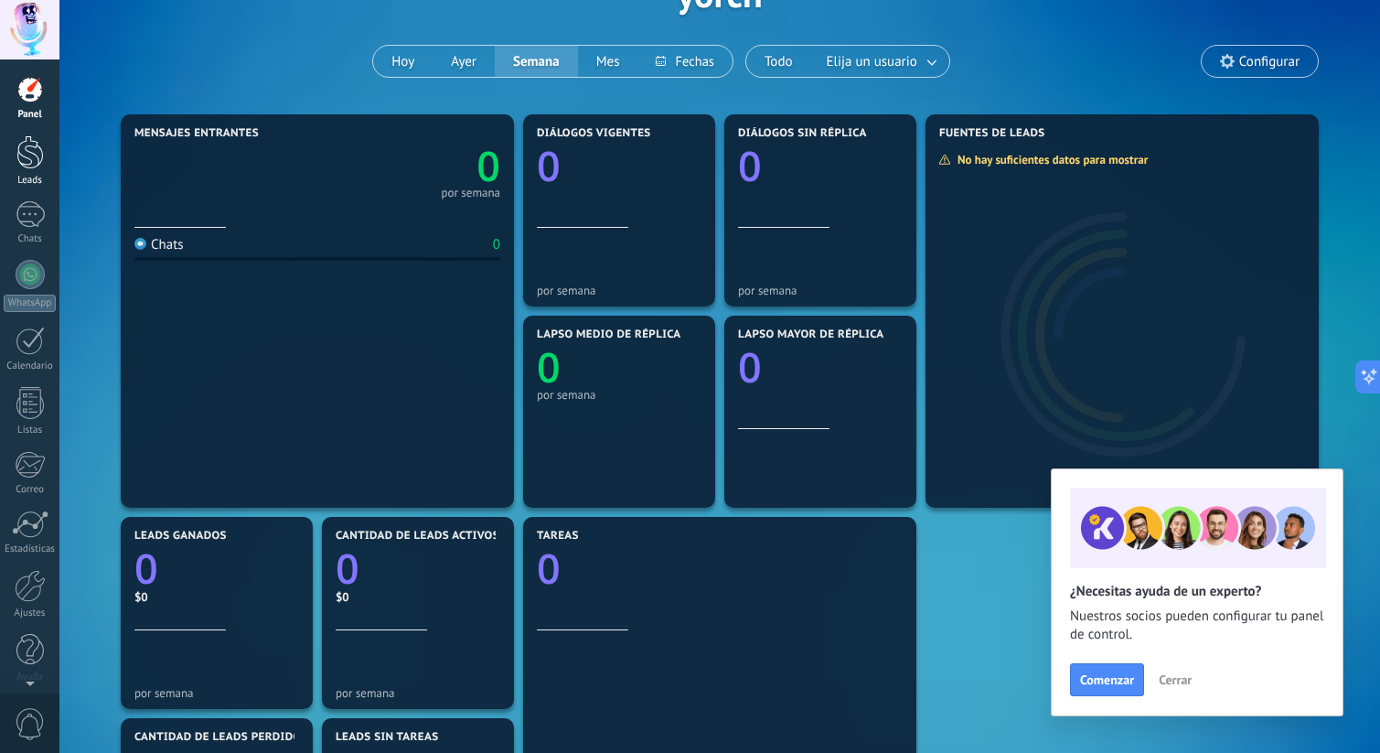
click at [34, 157] on div at bounding box center [29, 152] width 27 height 34
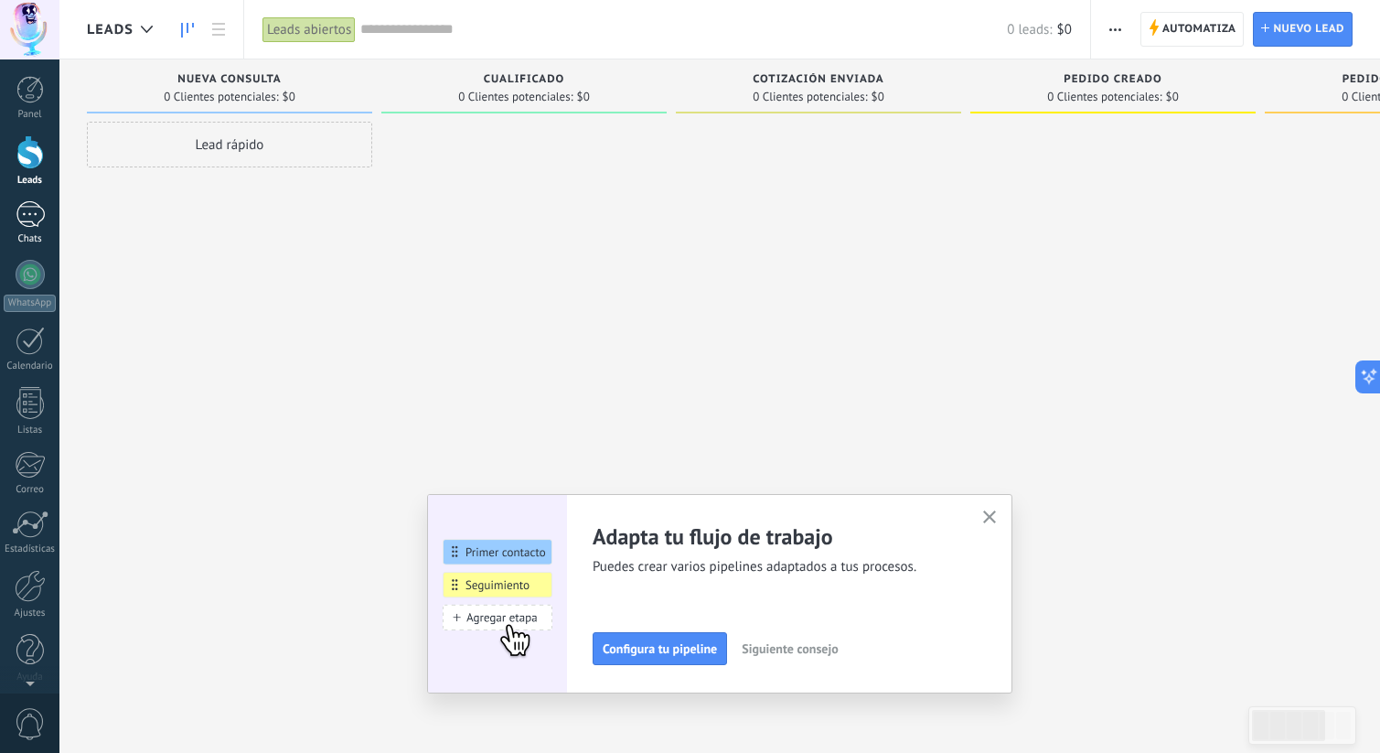
click at [34, 206] on div at bounding box center [30, 214] width 29 height 27
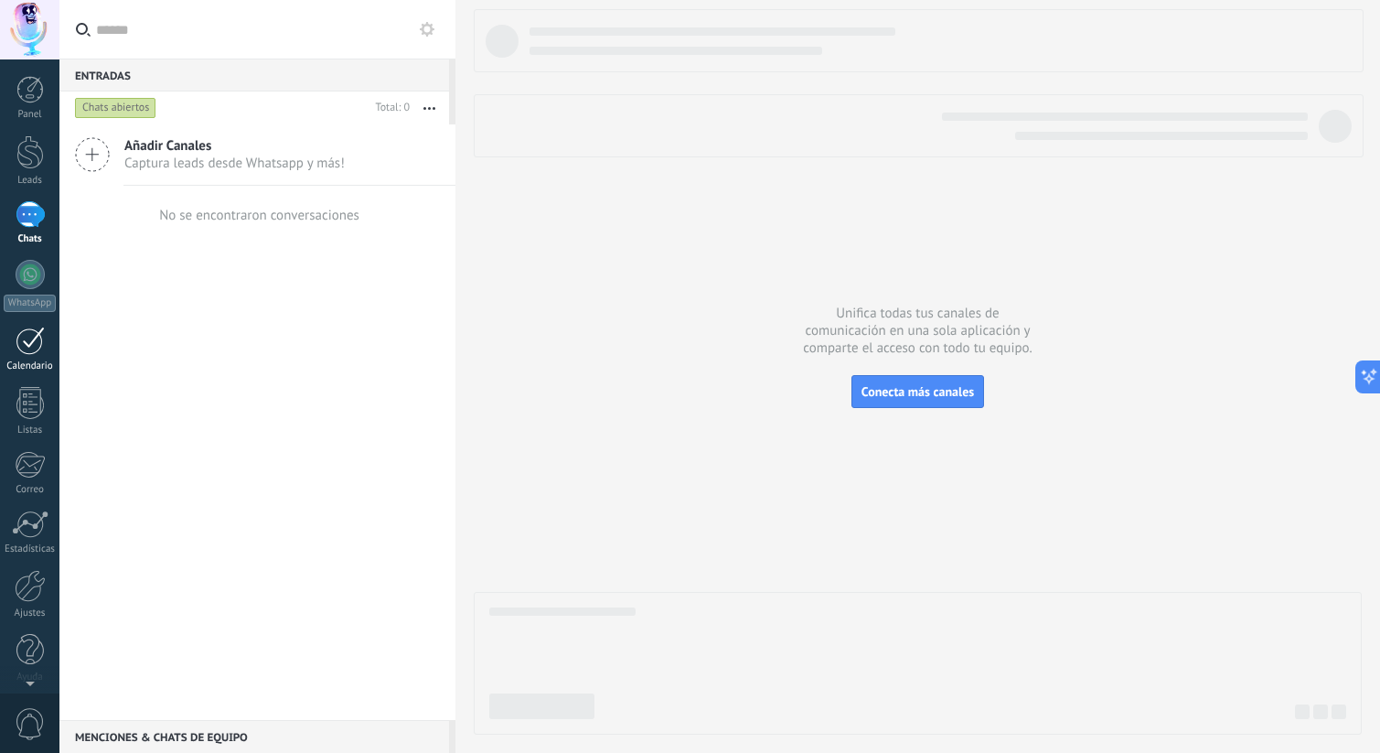
click at [37, 351] on div at bounding box center [30, 340] width 29 height 28
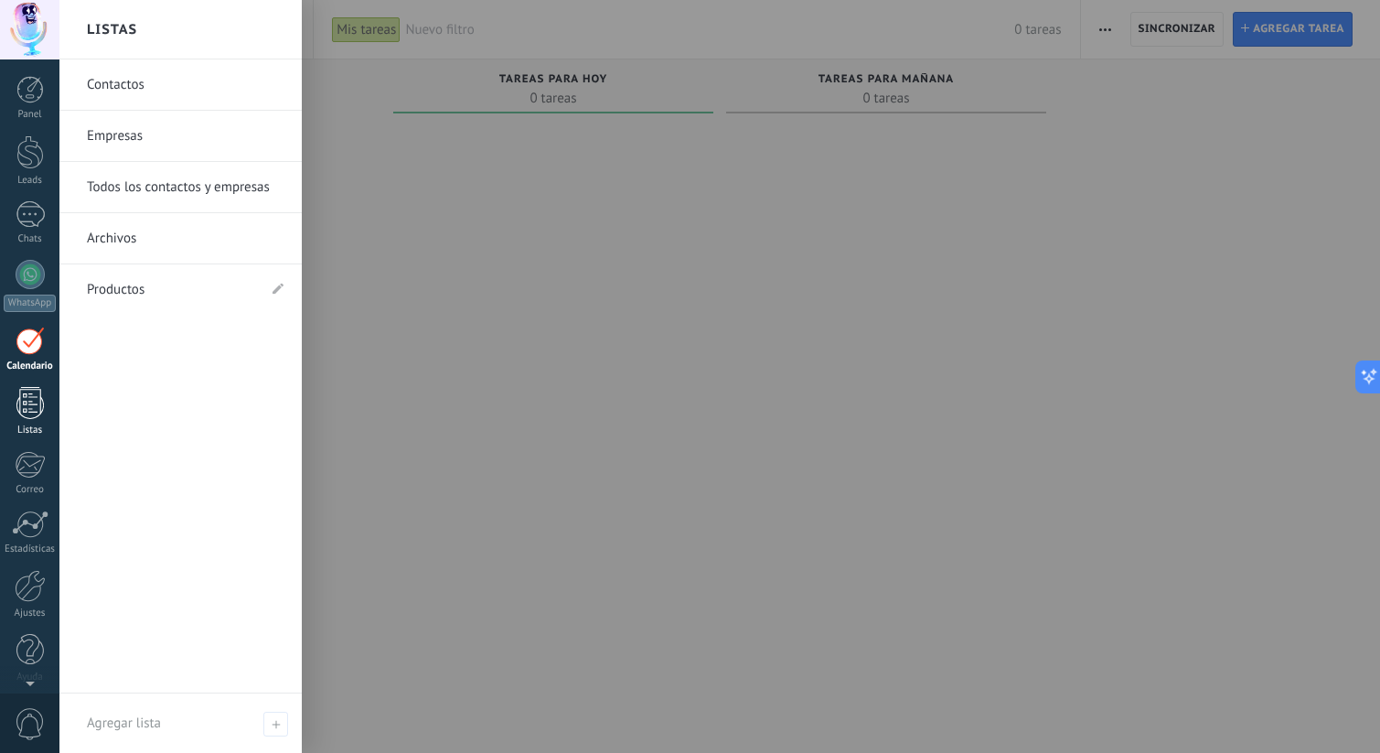
click at [34, 414] on div at bounding box center [29, 403] width 27 height 32
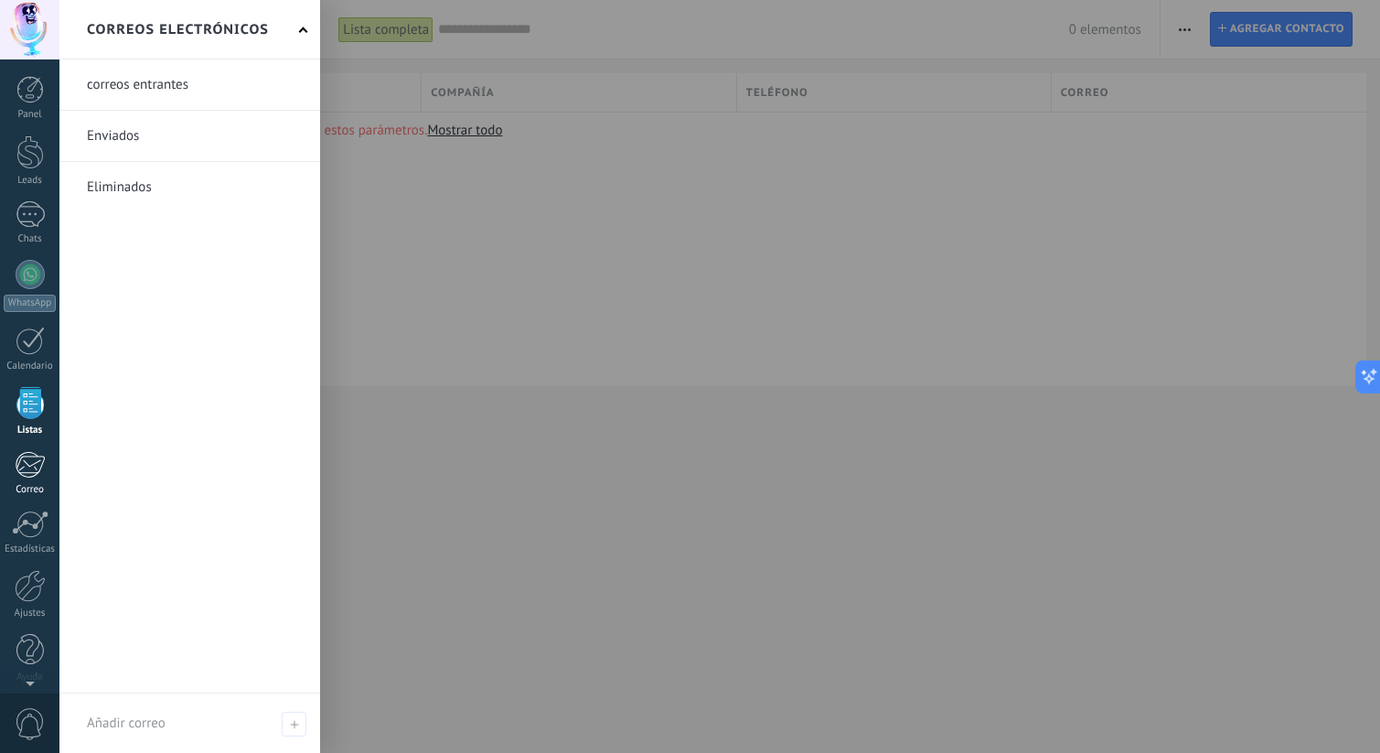
click at [32, 455] on div at bounding box center [30, 464] width 30 height 27
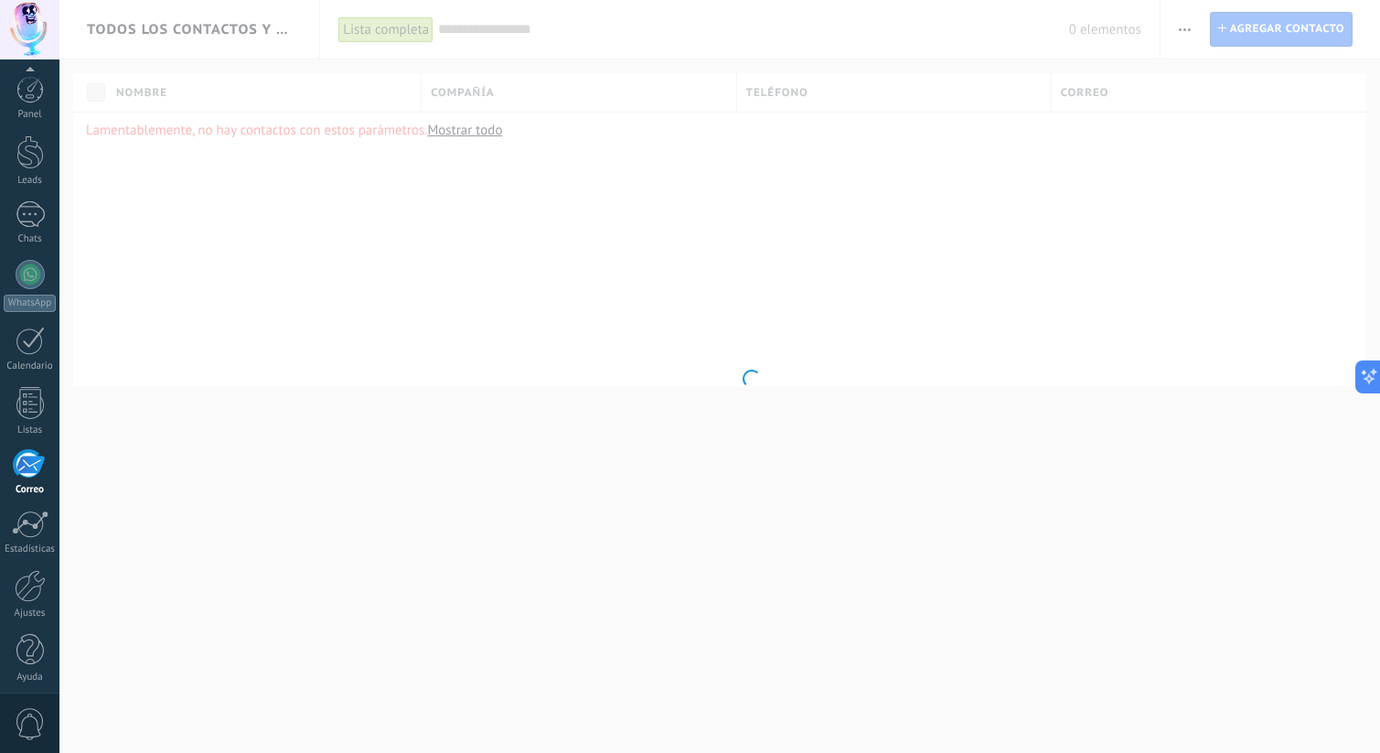
scroll to position [8, 0]
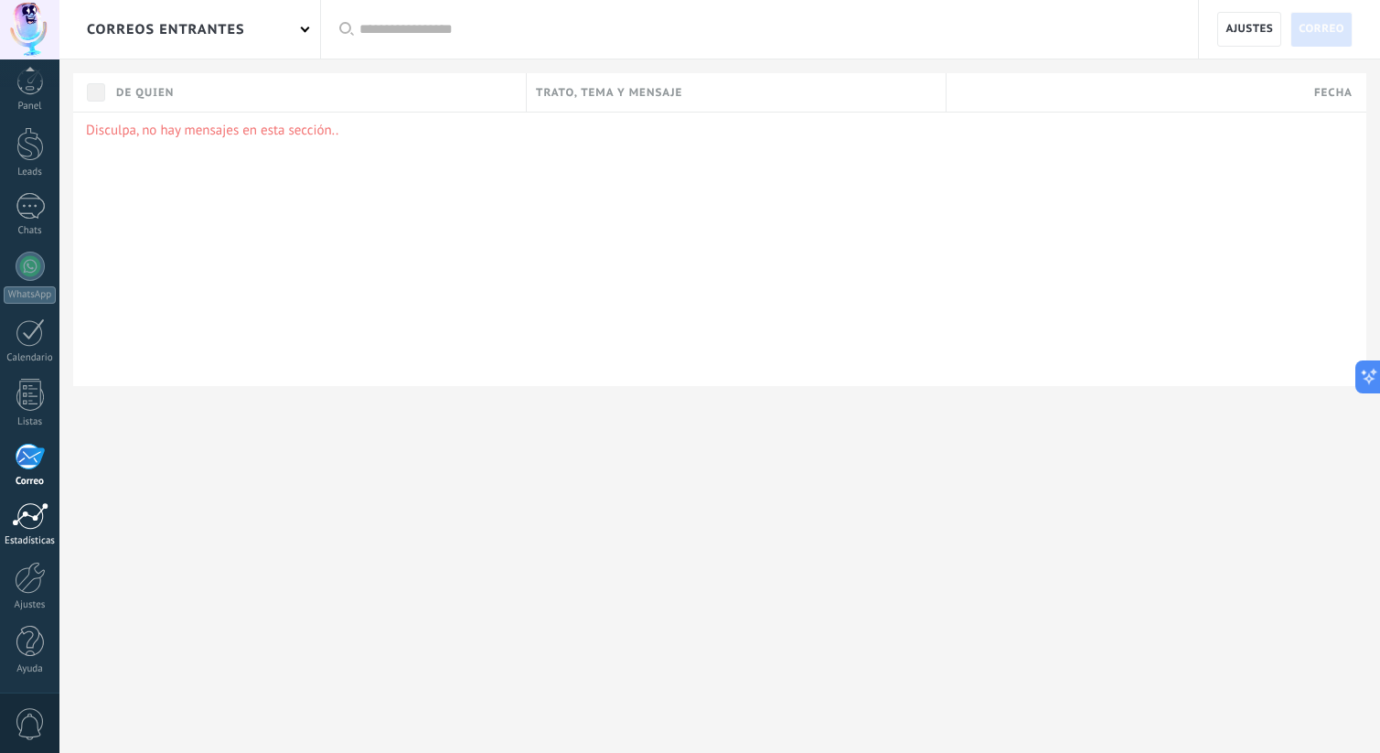
click at [39, 518] on div at bounding box center [30, 515] width 37 height 27
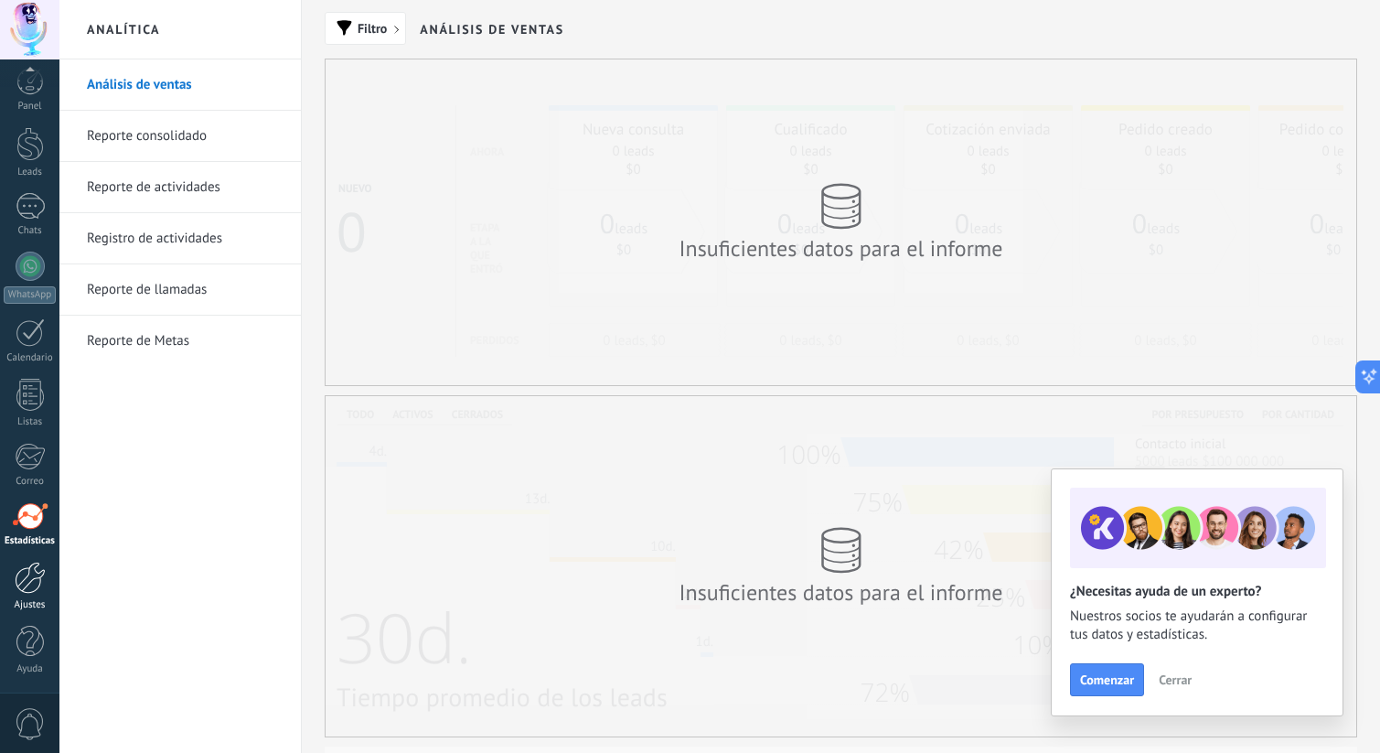
click at [38, 579] on div at bounding box center [30, 577] width 31 height 32
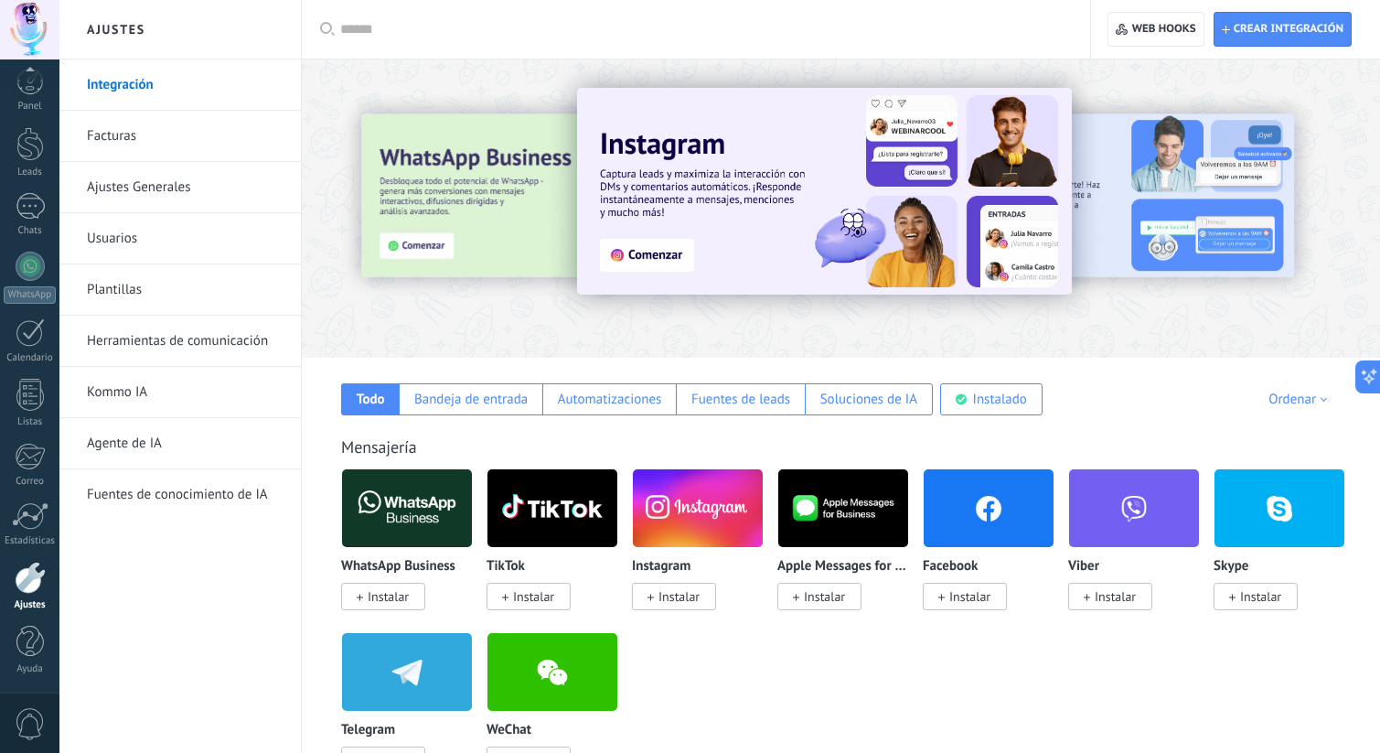
click at [145, 127] on link "Facturas" at bounding box center [185, 136] width 196 height 51
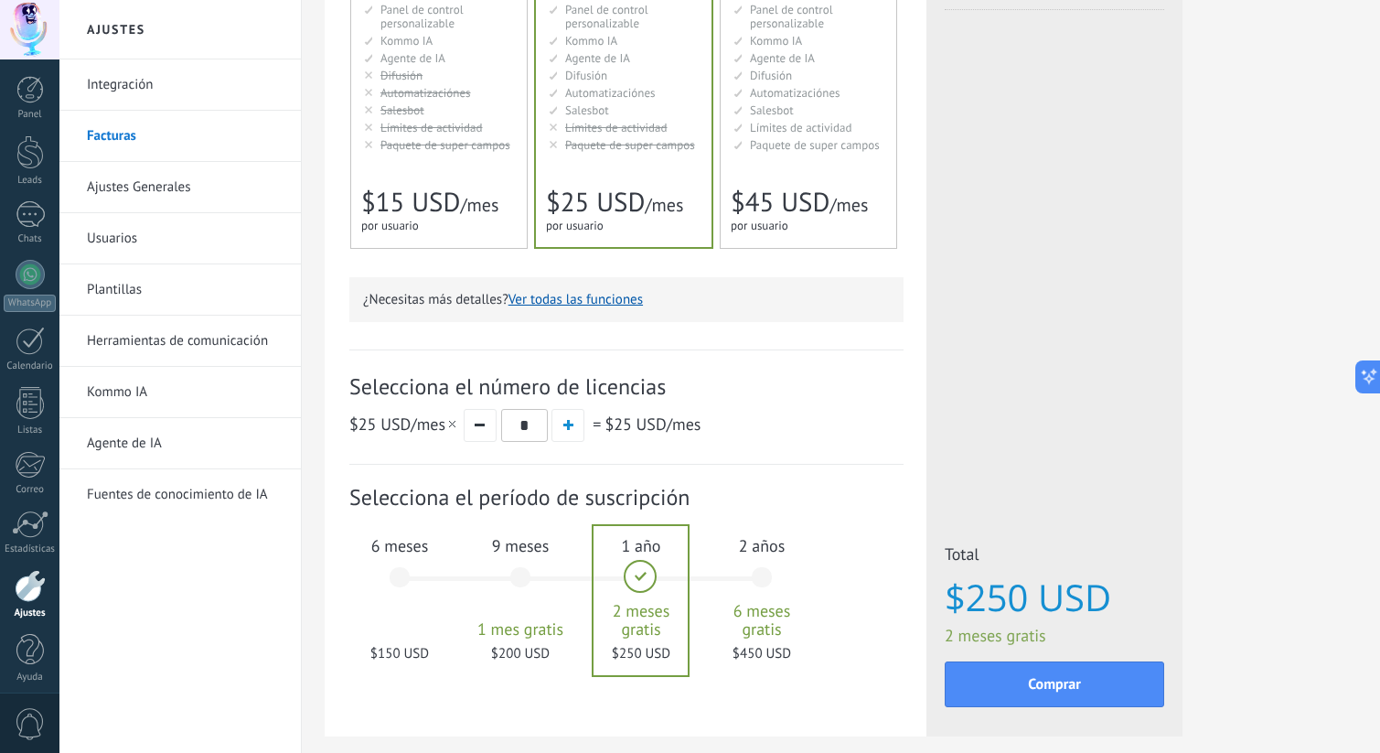
scroll to position [330, 0]
click at [400, 554] on span "6 meses" at bounding box center [399, 544] width 99 height 21
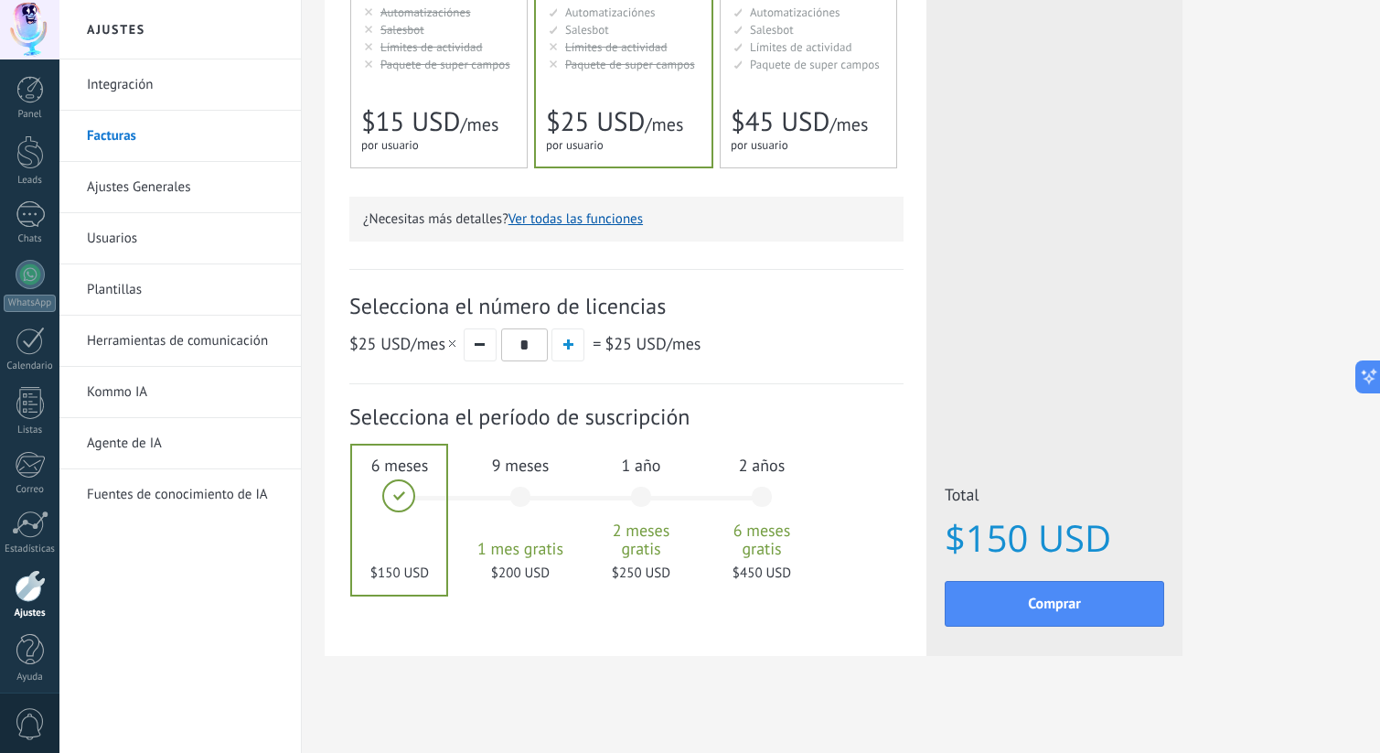
scroll to position [421, 0]
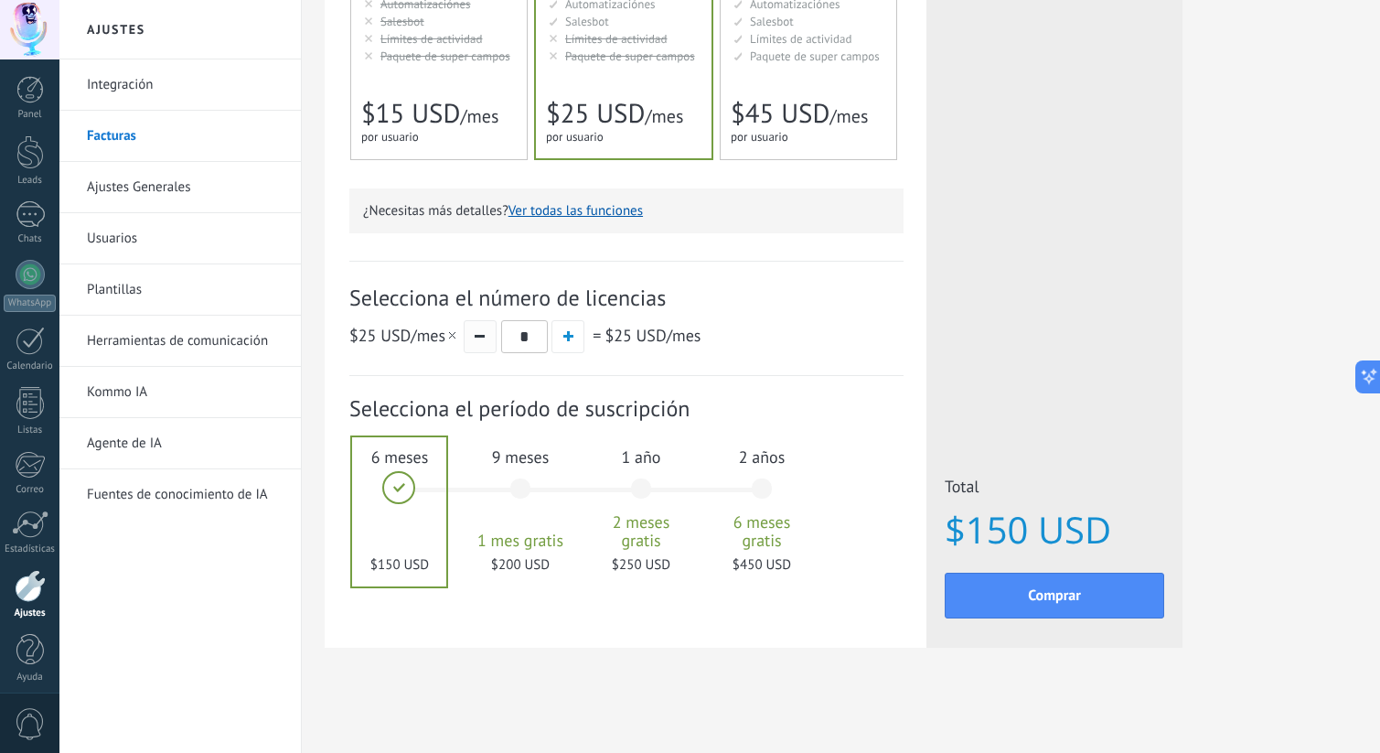
click at [482, 343] on button "button" at bounding box center [480, 336] width 33 height 33
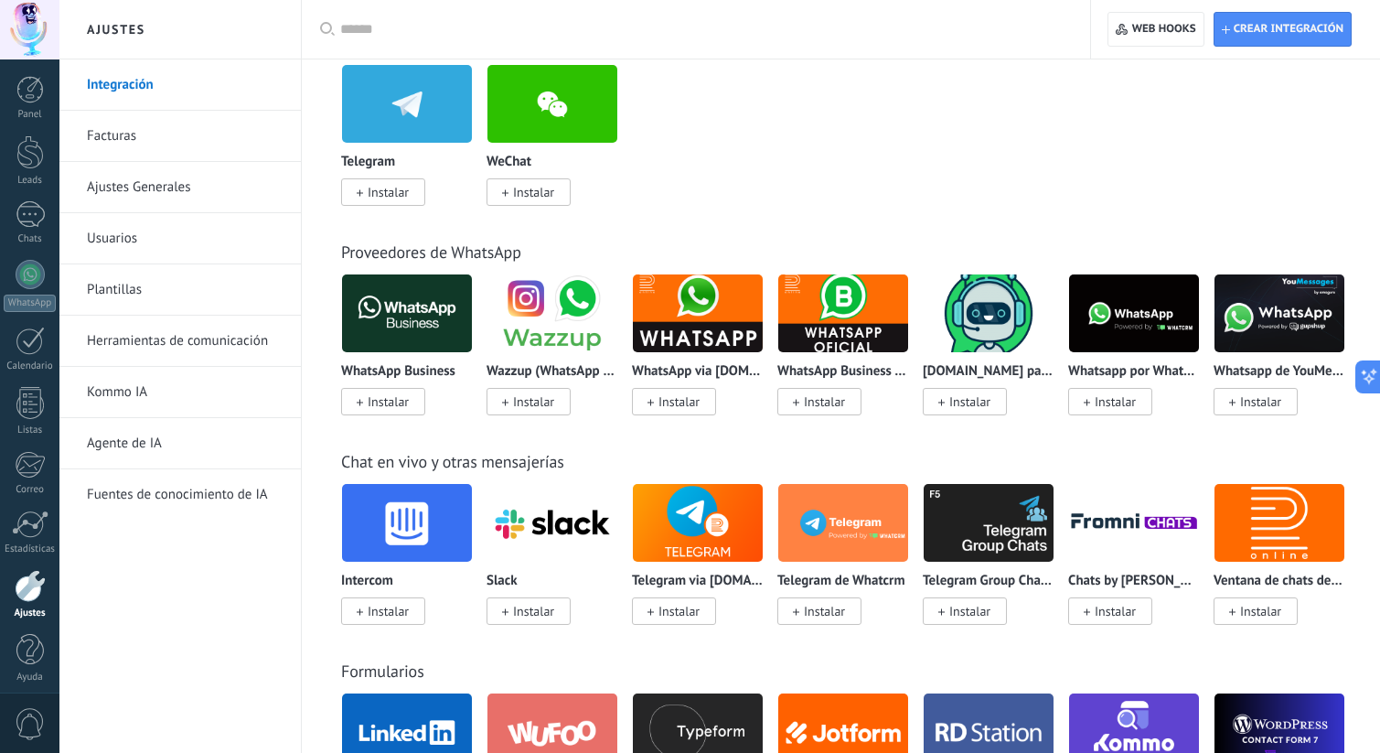
scroll to position [570, 0]
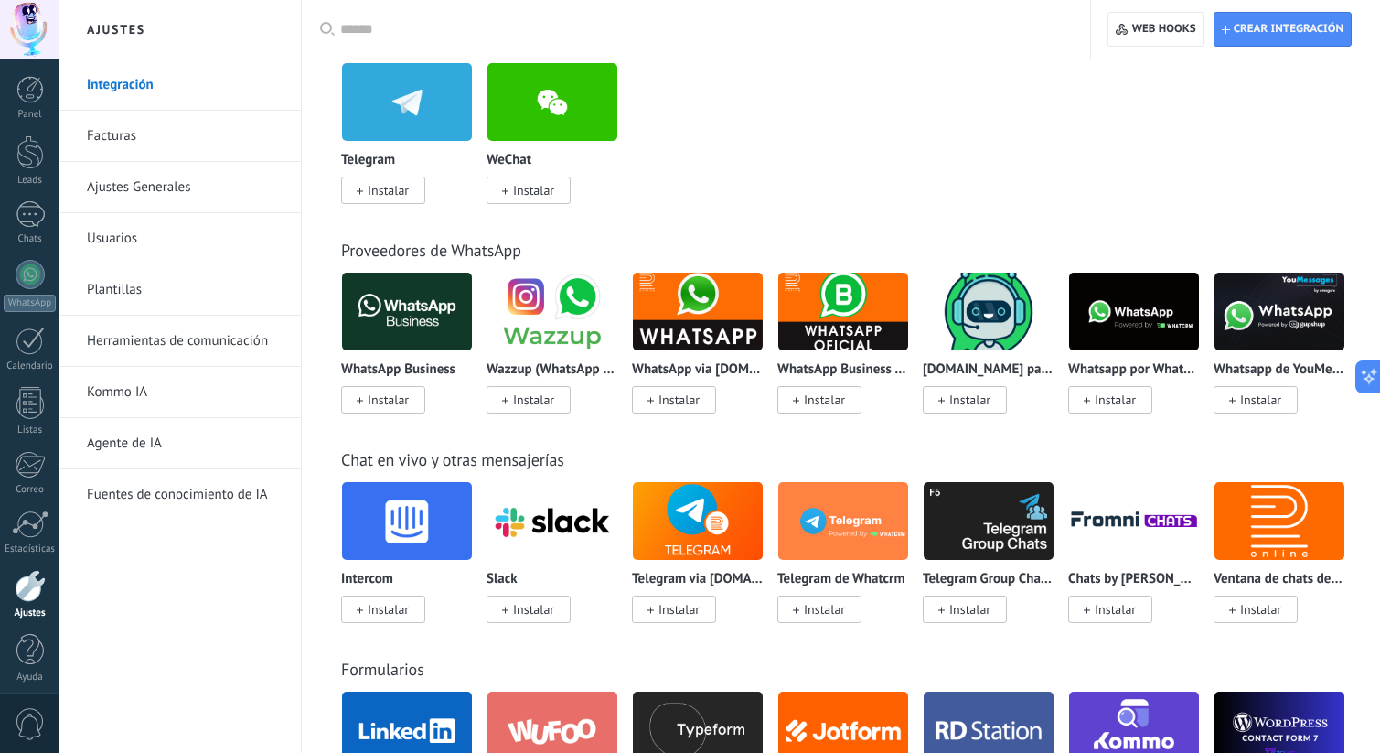
click at [132, 482] on link "Fuentes de conocimiento de IA" at bounding box center [185, 494] width 196 height 51
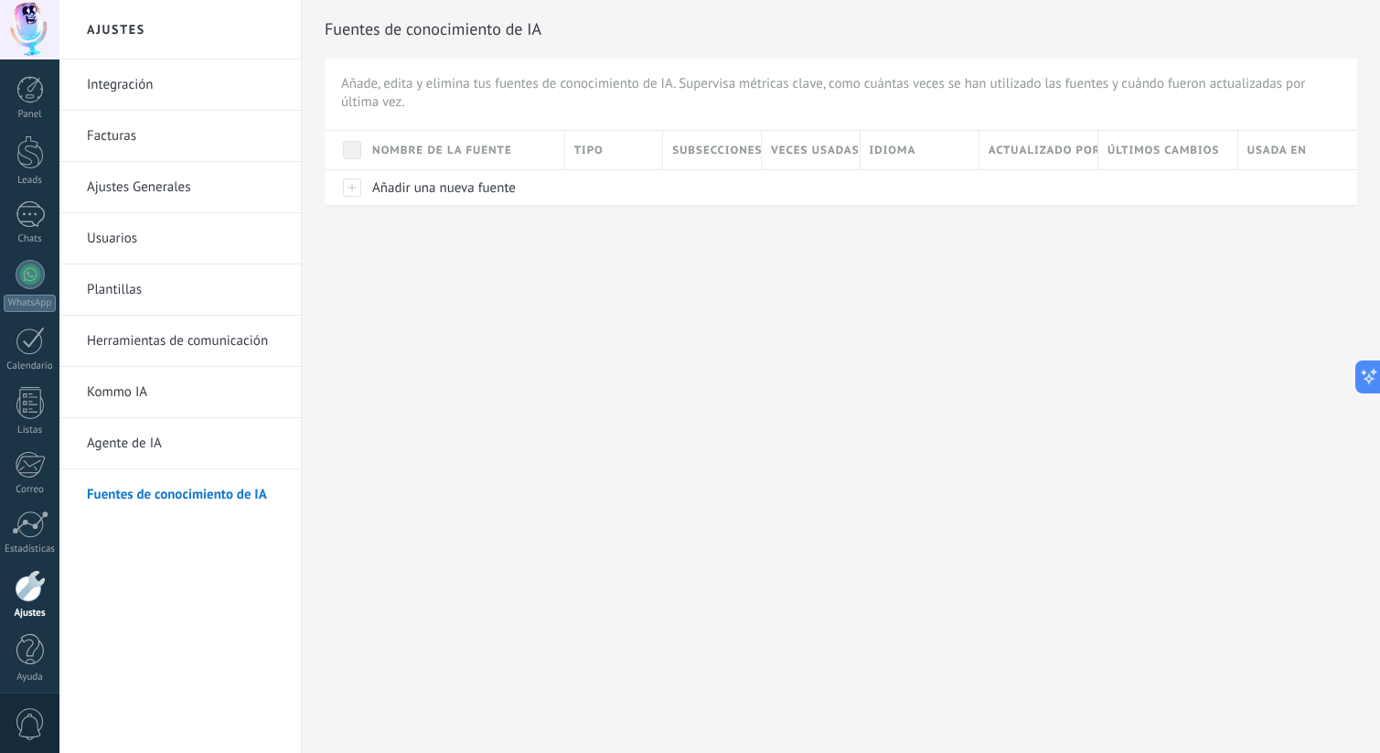
click at [141, 451] on link "Agente de IA" at bounding box center [185, 443] width 196 height 51
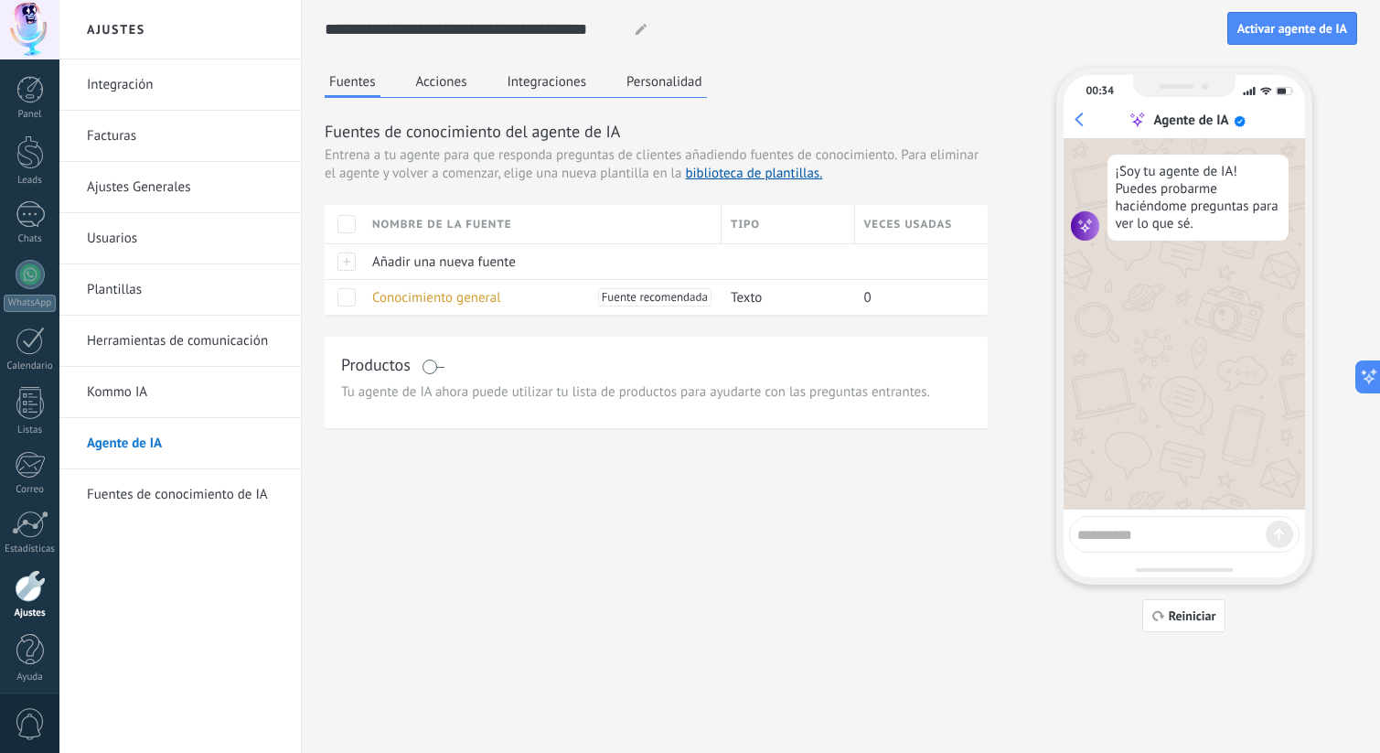
click at [134, 391] on link "Kommo IA" at bounding box center [185, 392] width 196 height 51
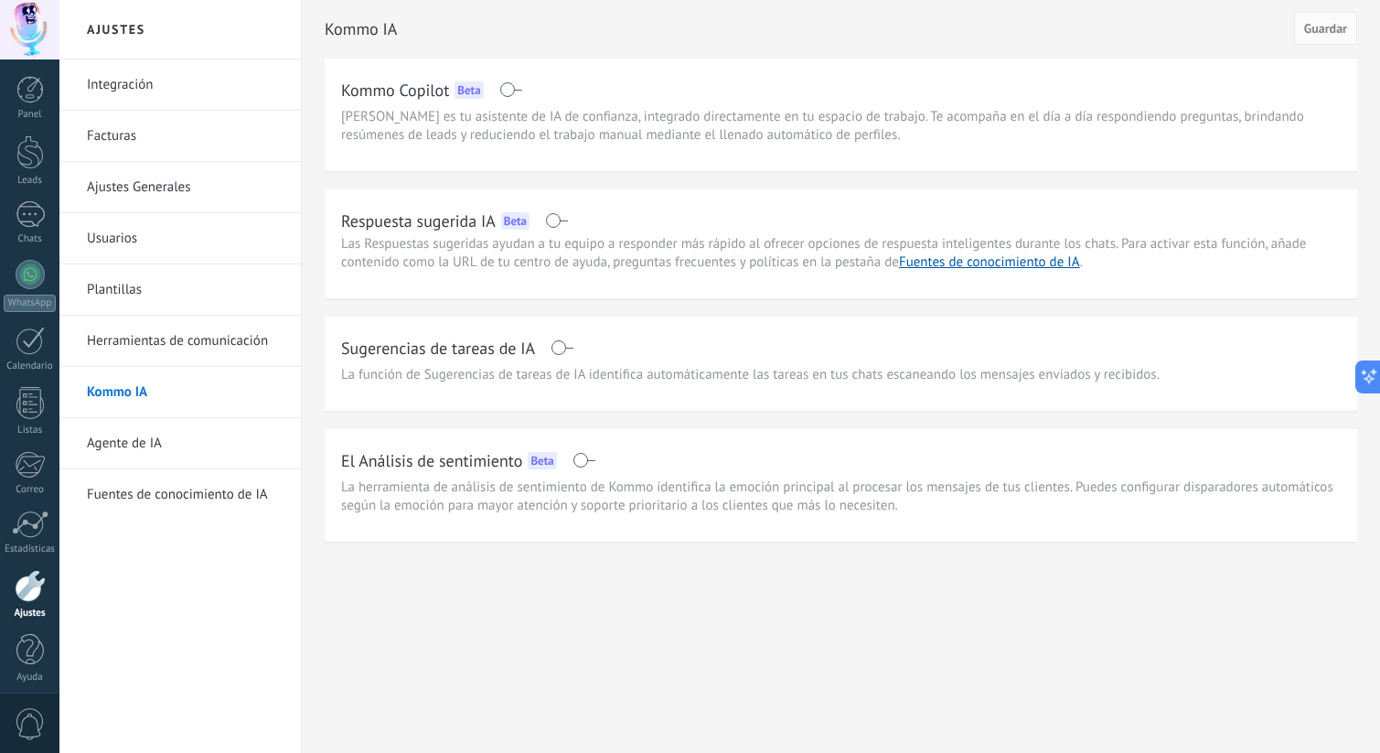
click at [136, 341] on link "Herramientas de comunicación" at bounding box center [185, 340] width 196 height 51
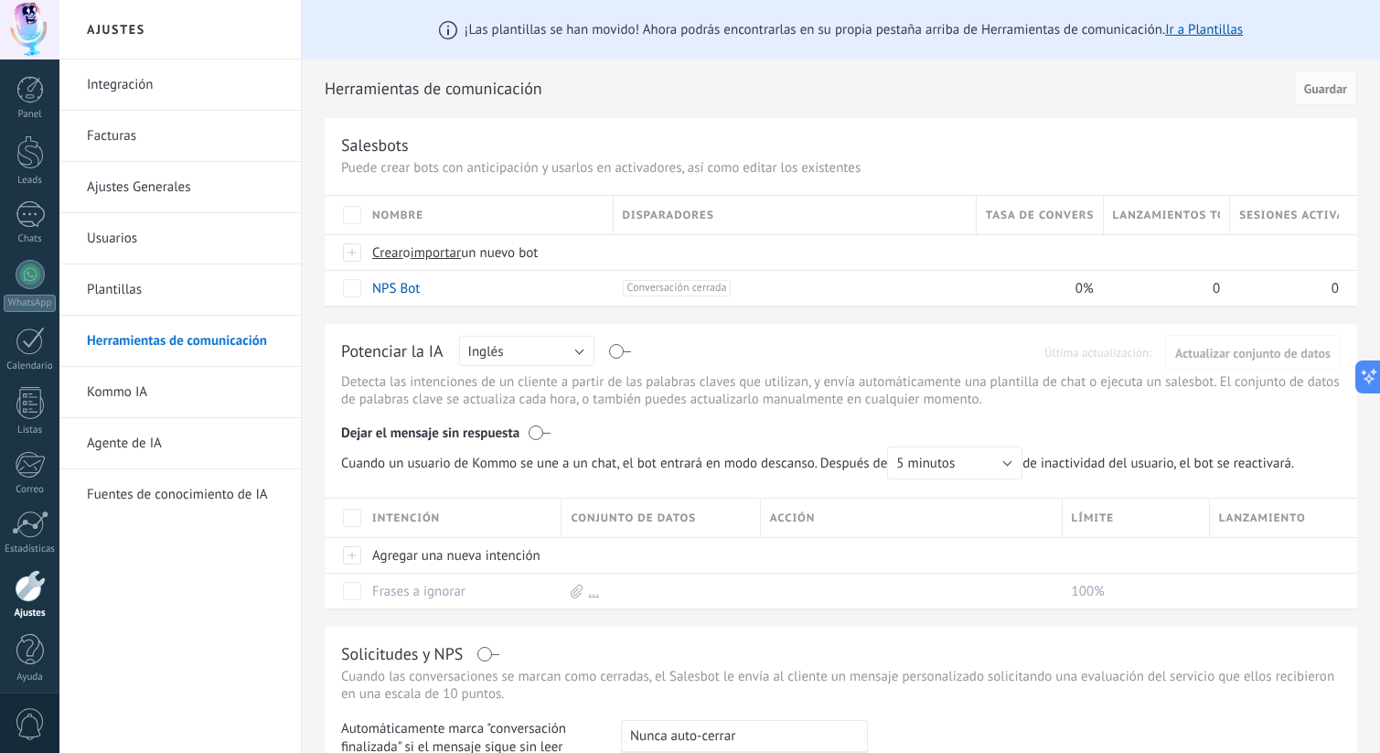
click at [148, 292] on link "Plantillas" at bounding box center [185, 289] width 196 height 51
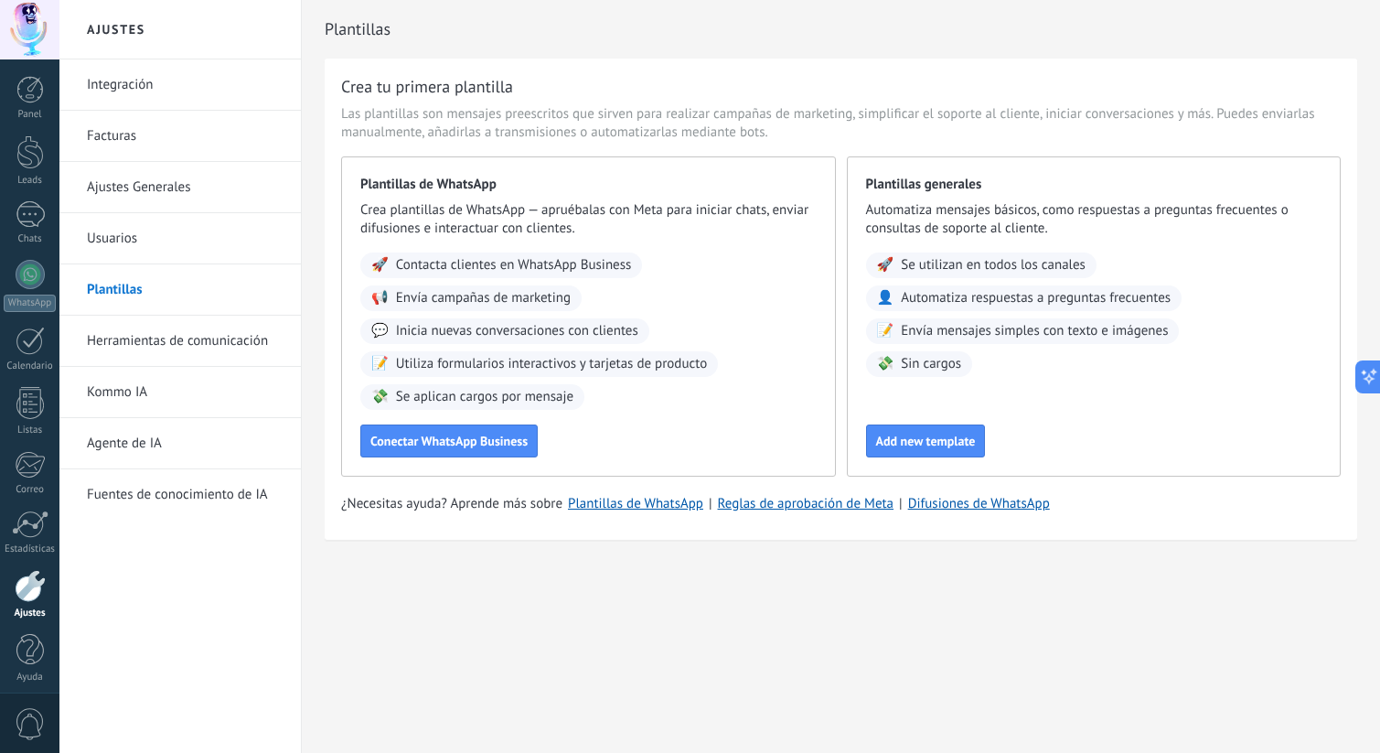
click at [128, 240] on link "Usuarios" at bounding box center [185, 238] width 196 height 51
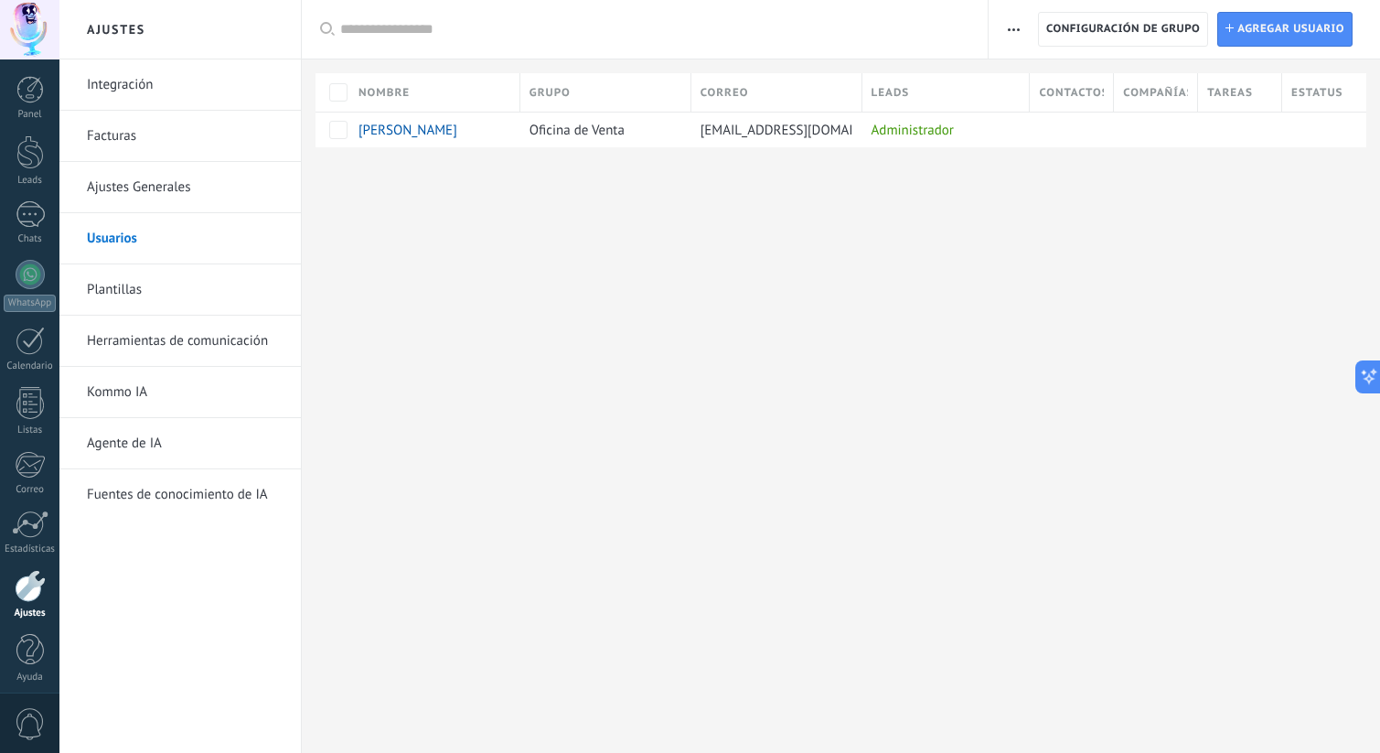
click at [126, 176] on link "Ajustes Generales" at bounding box center [185, 187] width 196 height 51
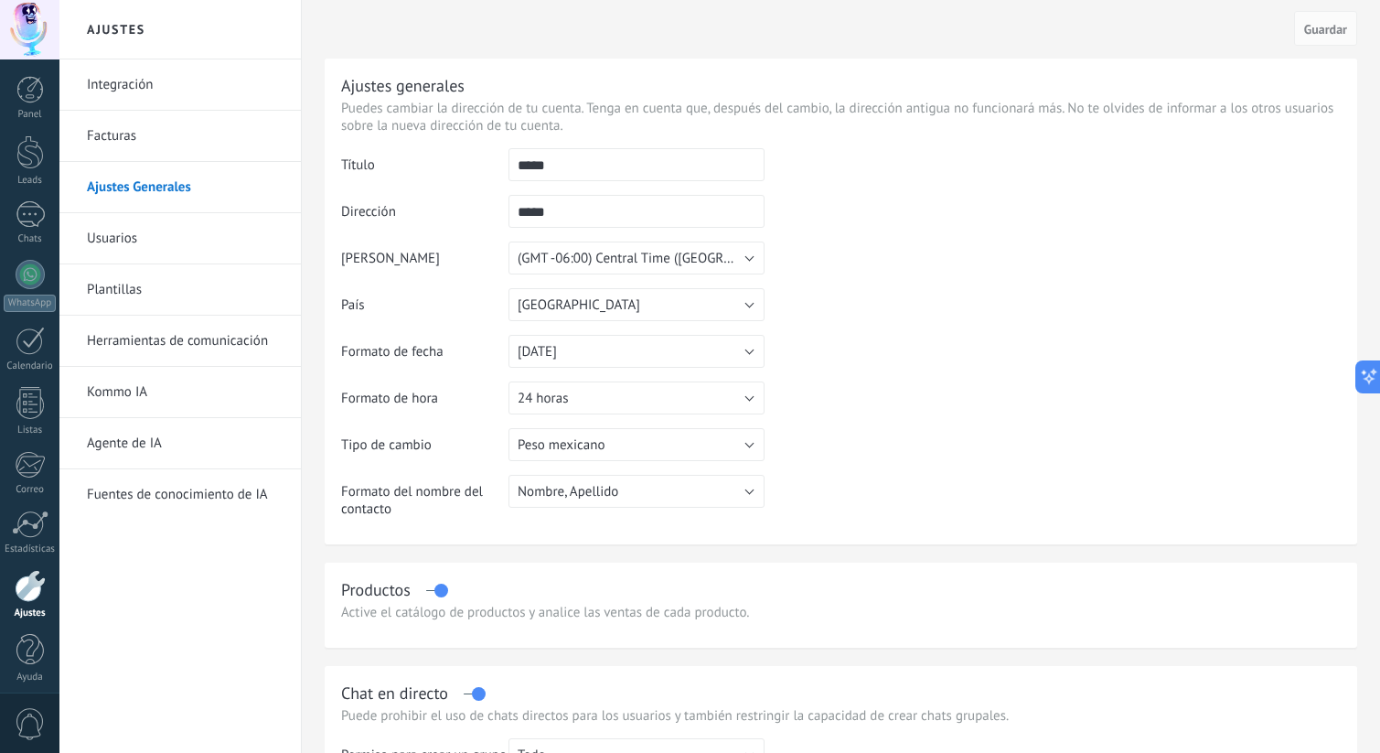
click at [119, 119] on link "Facturas" at bounding box center [185, 136] width 196 height 51
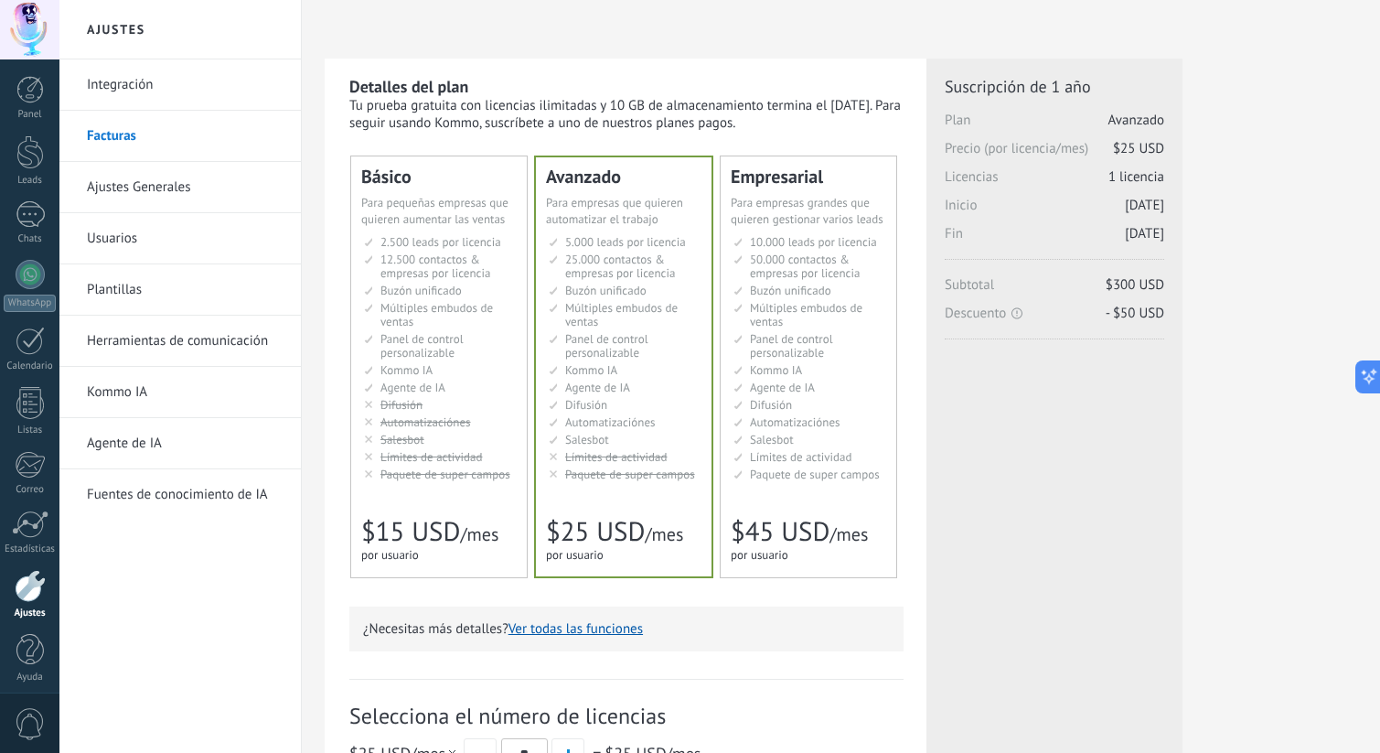
click at [476, 439] on li "Salesbot Salesbot Salesbot Salesbot Salesbot Salesbot Salesbot" at bounding box center [440, 440] width 153 height 14
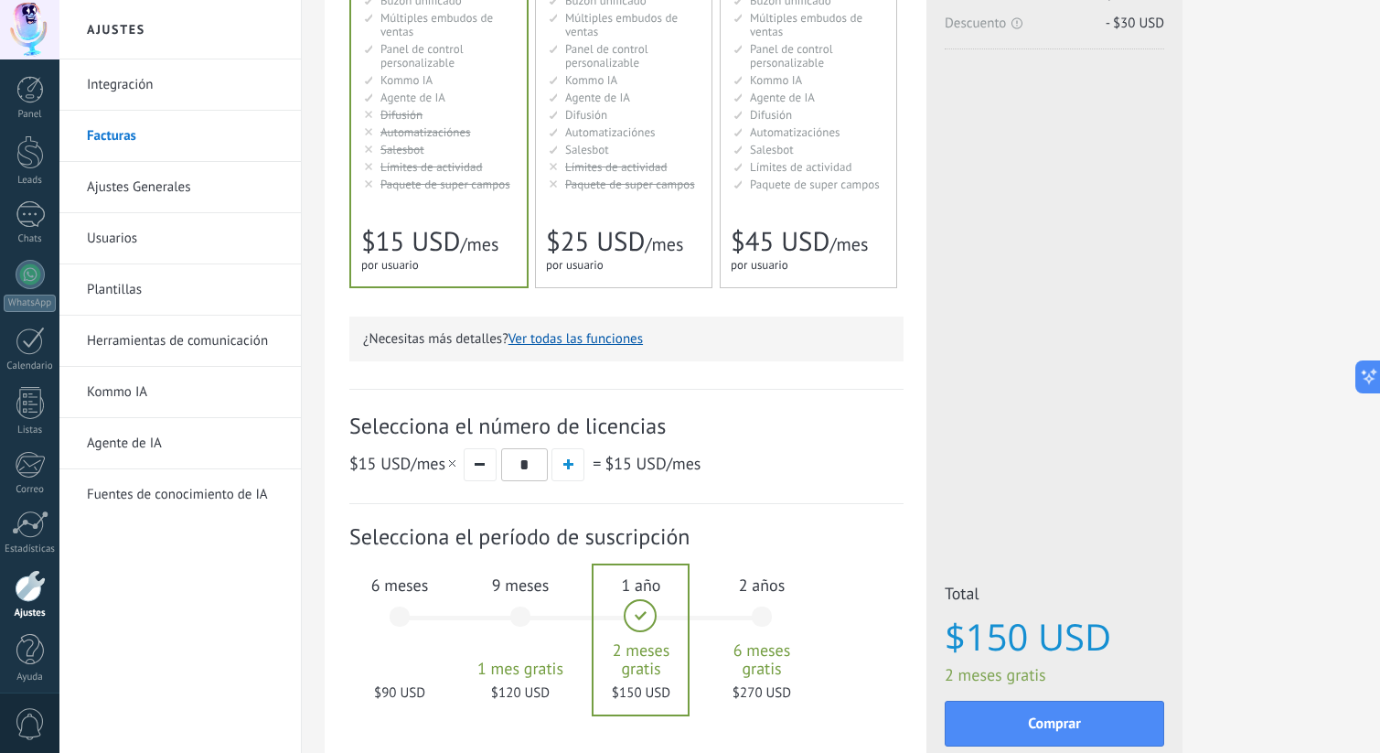
scroll to position [421, 0]
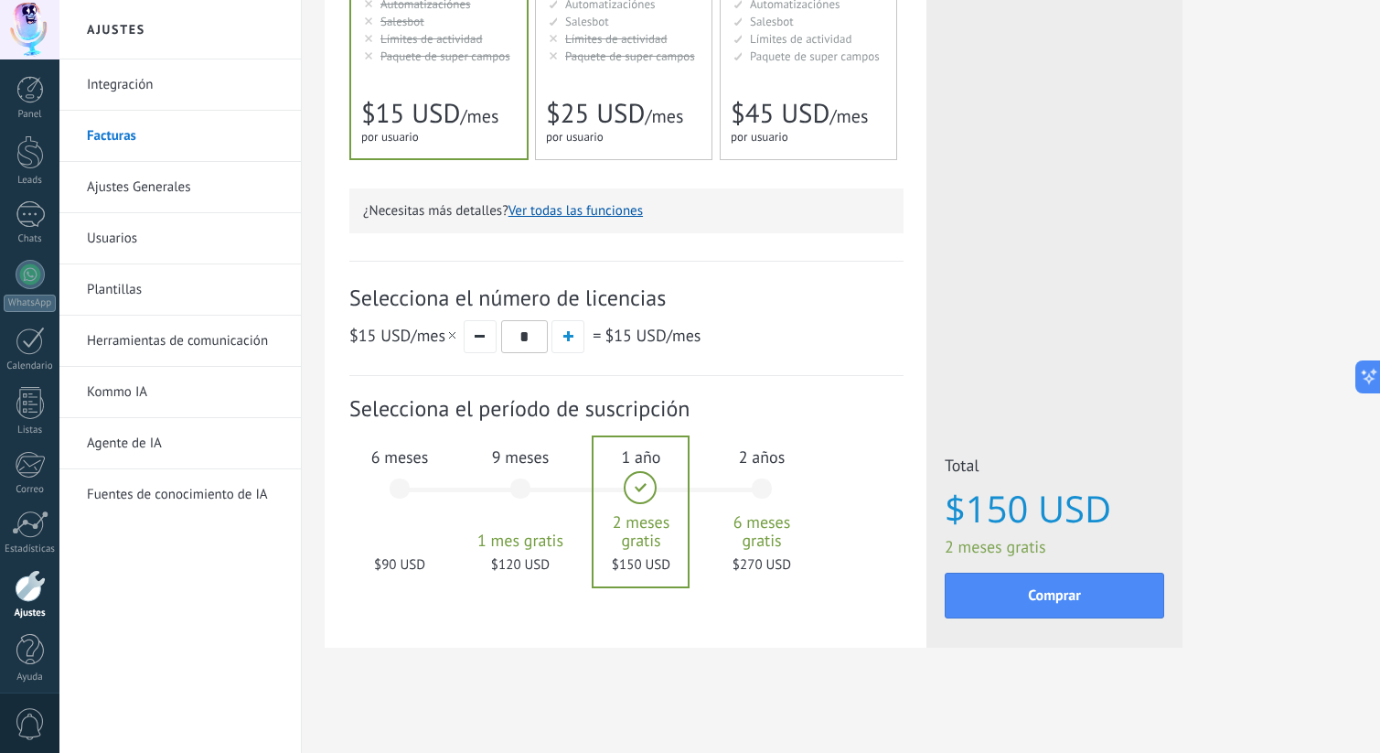
click at [407, 464] on span "6 meses" at bounding box center [399, 456] width 99 height 21
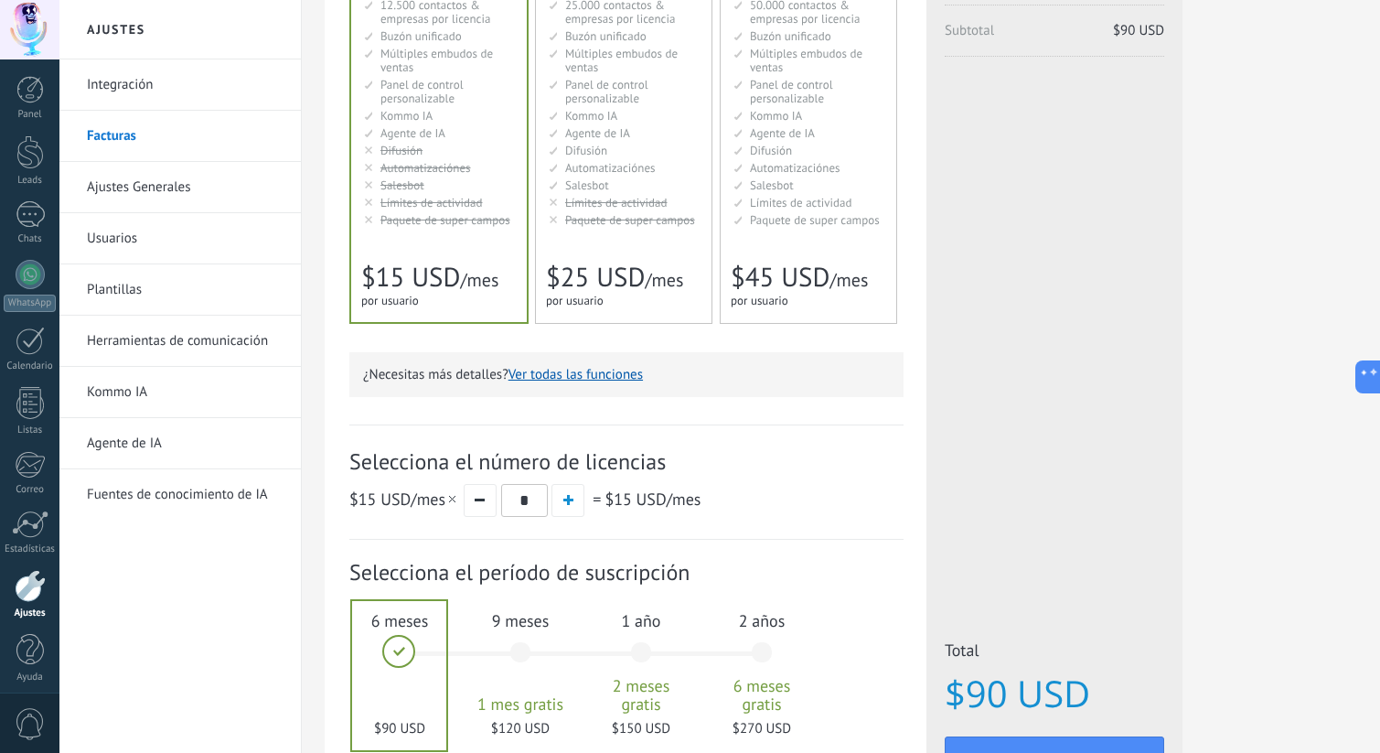
scroll to position [284, 0]
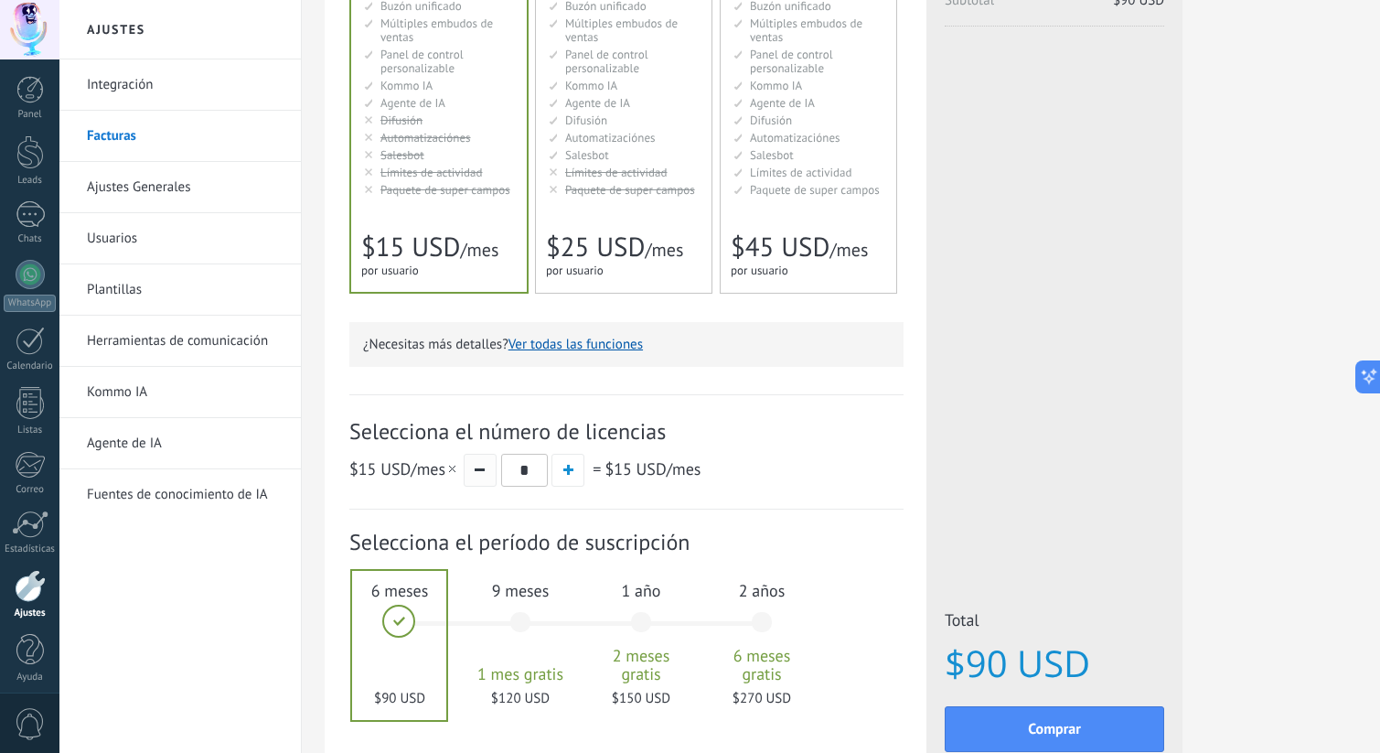
click at [487, 463] on button "button" at bounding box center [480, 470] width 33 height 33
click at [471, 478] on button "button" at bounding box center [480, 470] width 33 height 33
click at [560, 483] on button "button" at bounding box center [567, 470] width 33 height 33
click at [486, 472] on button "button" at bounding box center [480, 470] width 33 height 33
type input "*"
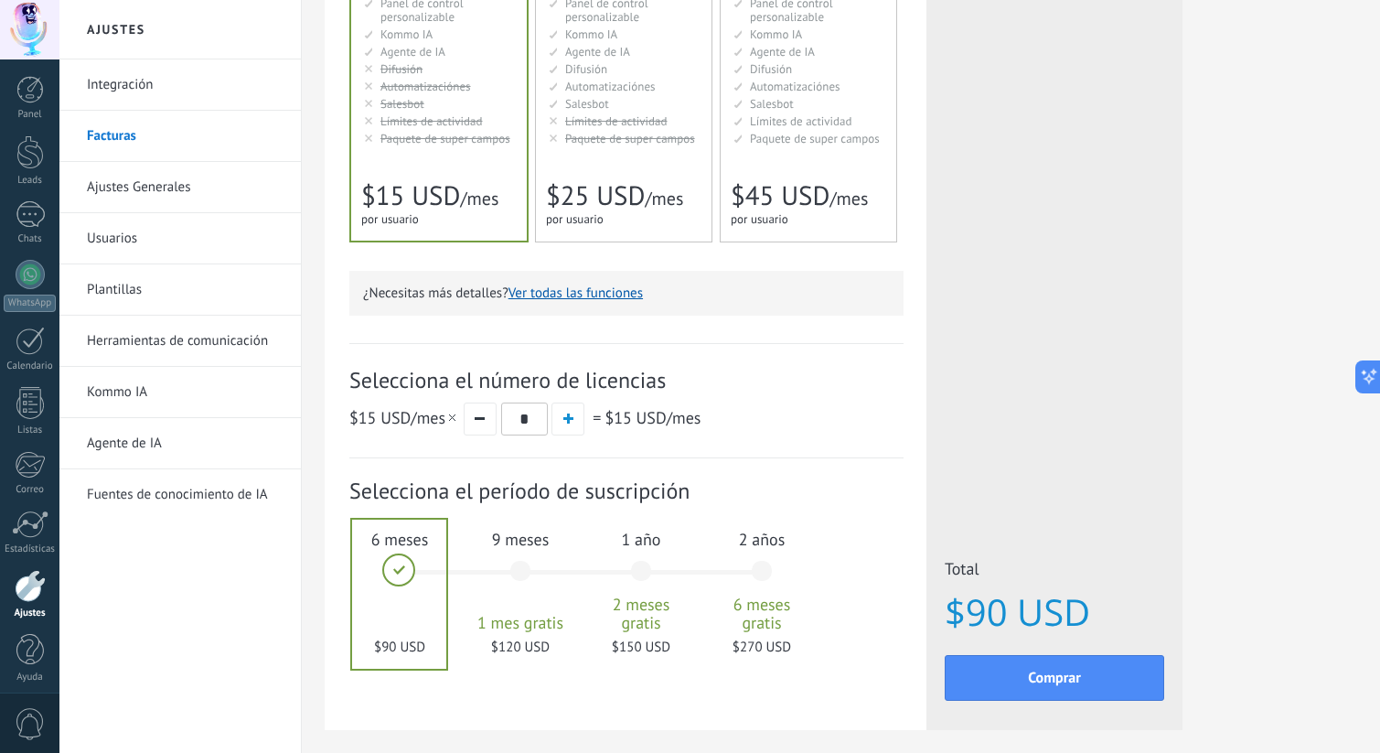
scroll to position [421, 0]
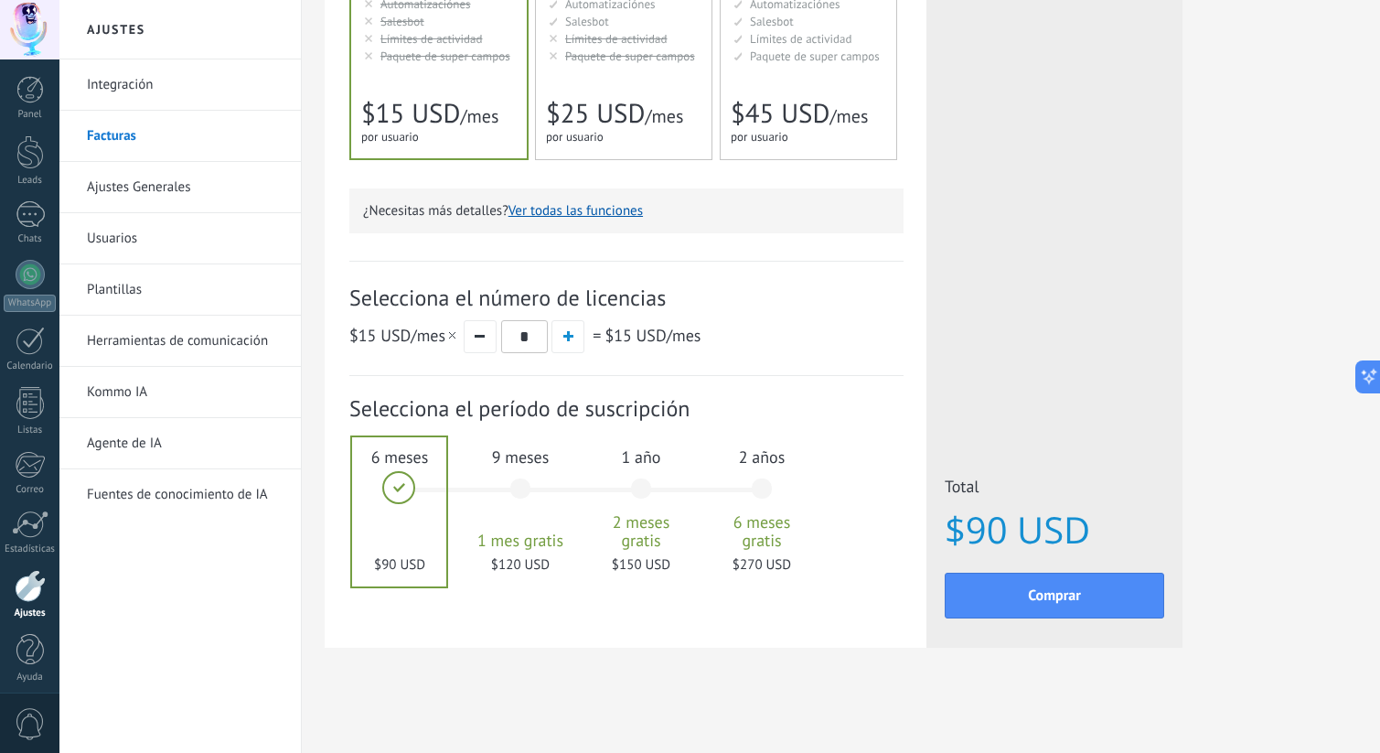
click at [532, 537] on span "1 mes gratis" at bounding box center [520, 540] width 99 height 18
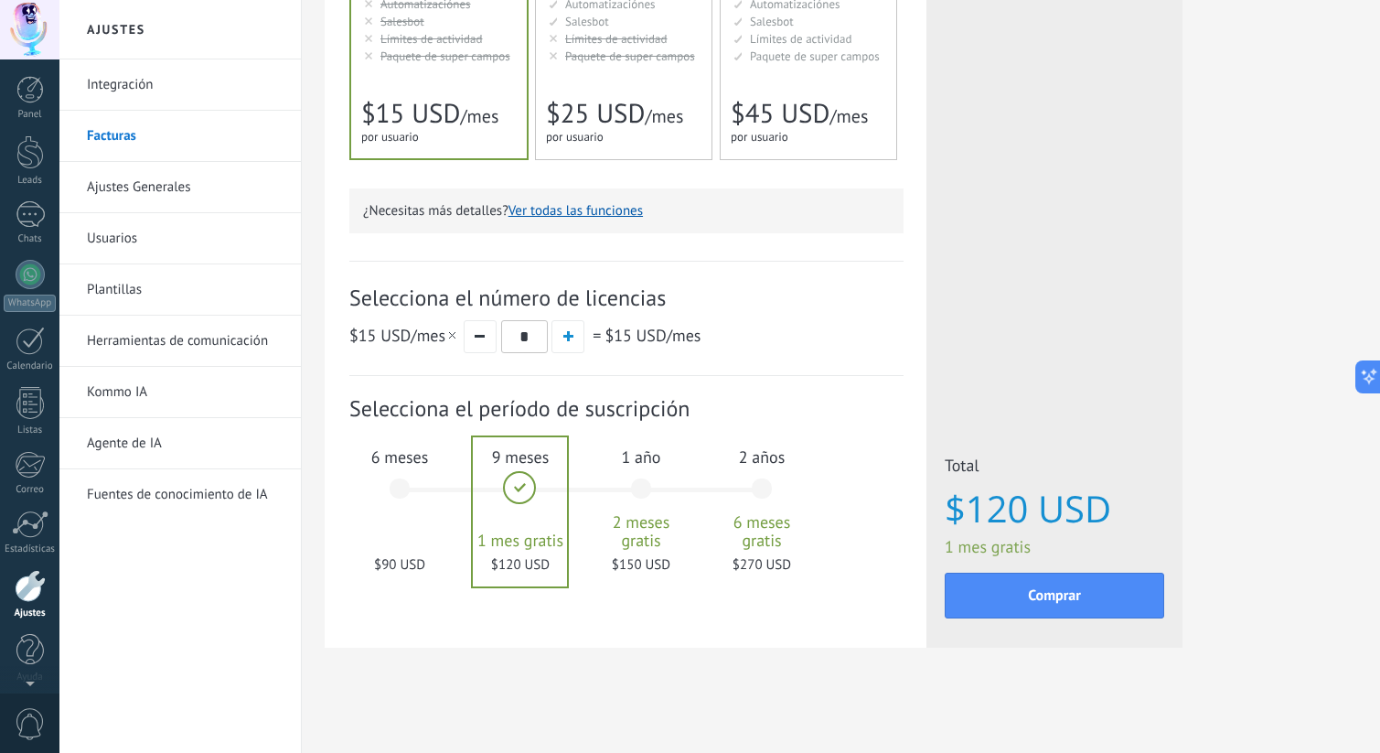
scroll to position [8, 0]
click at [25, 9] on div at bounding box center [29, 29] width 59 height 59
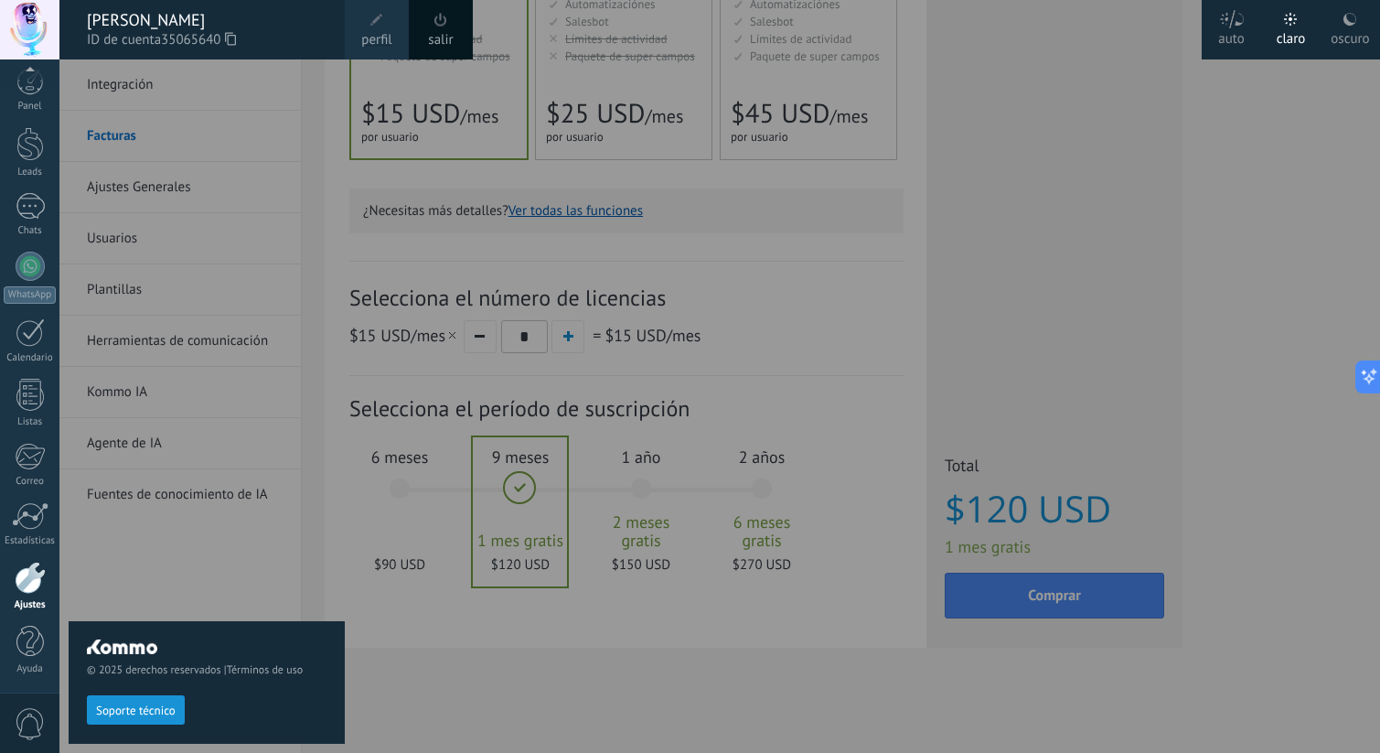
click at [448, 37] on link "salir" at bounding box center [440, 40] width 25 height 20
